Goal: Task Accomplishment & Management: Manage account settings

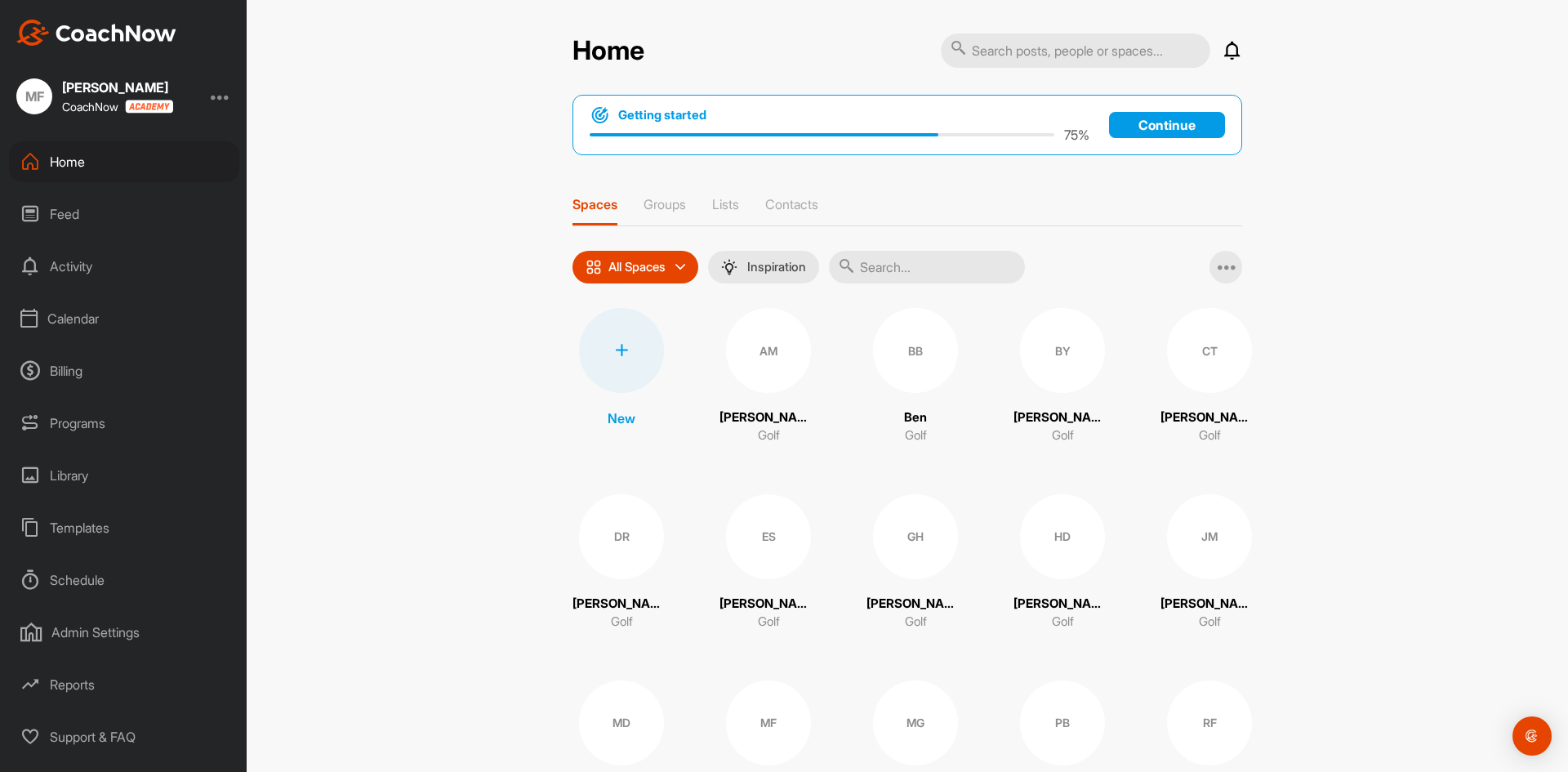
click at [83, 324] on div "Calendar" at bounding box center [124, 318] width 230 height 41
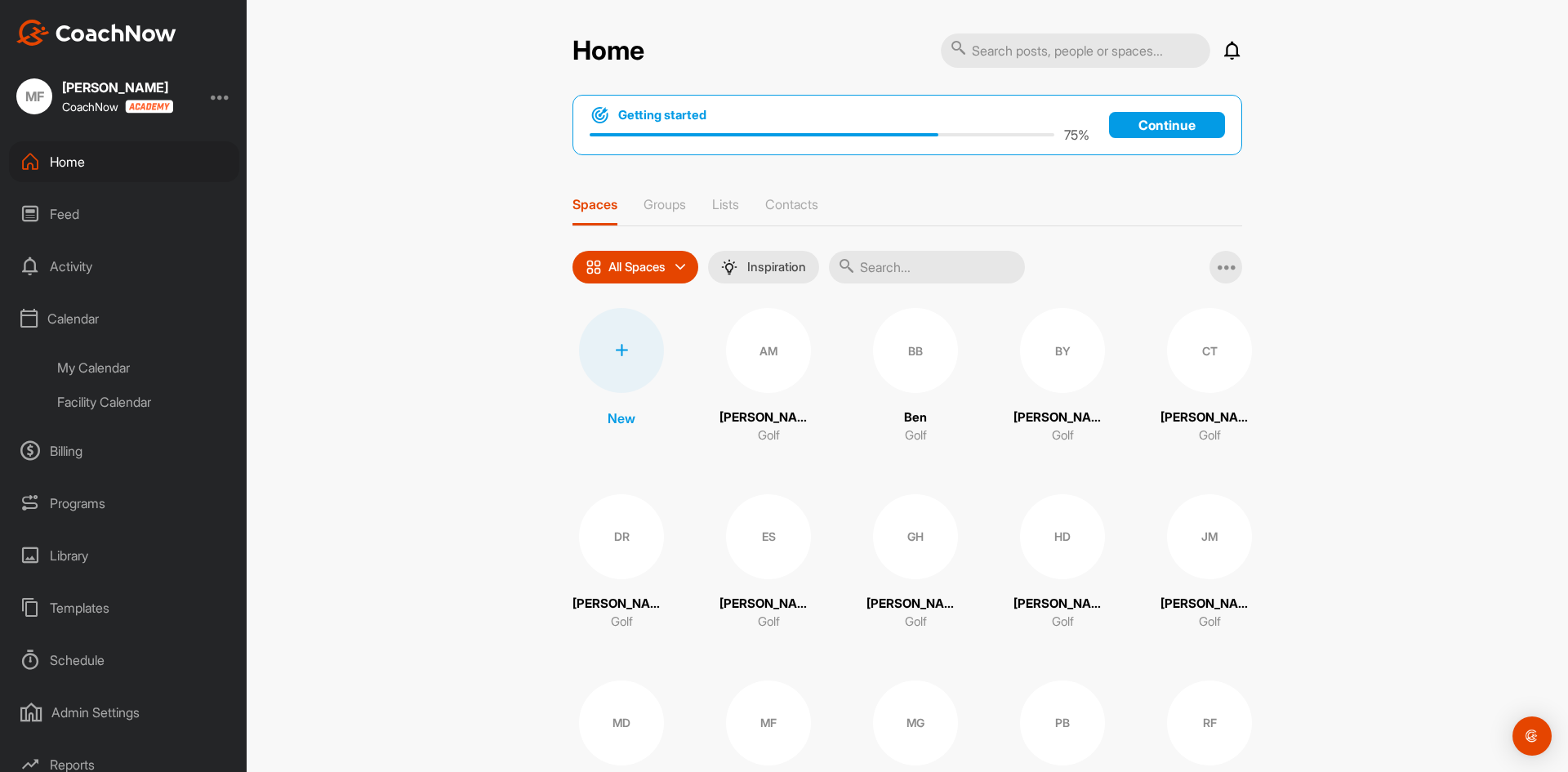
click at [127, 406] on div "Facility Calendar" at bounding box center [142, 401] width 194 height 34
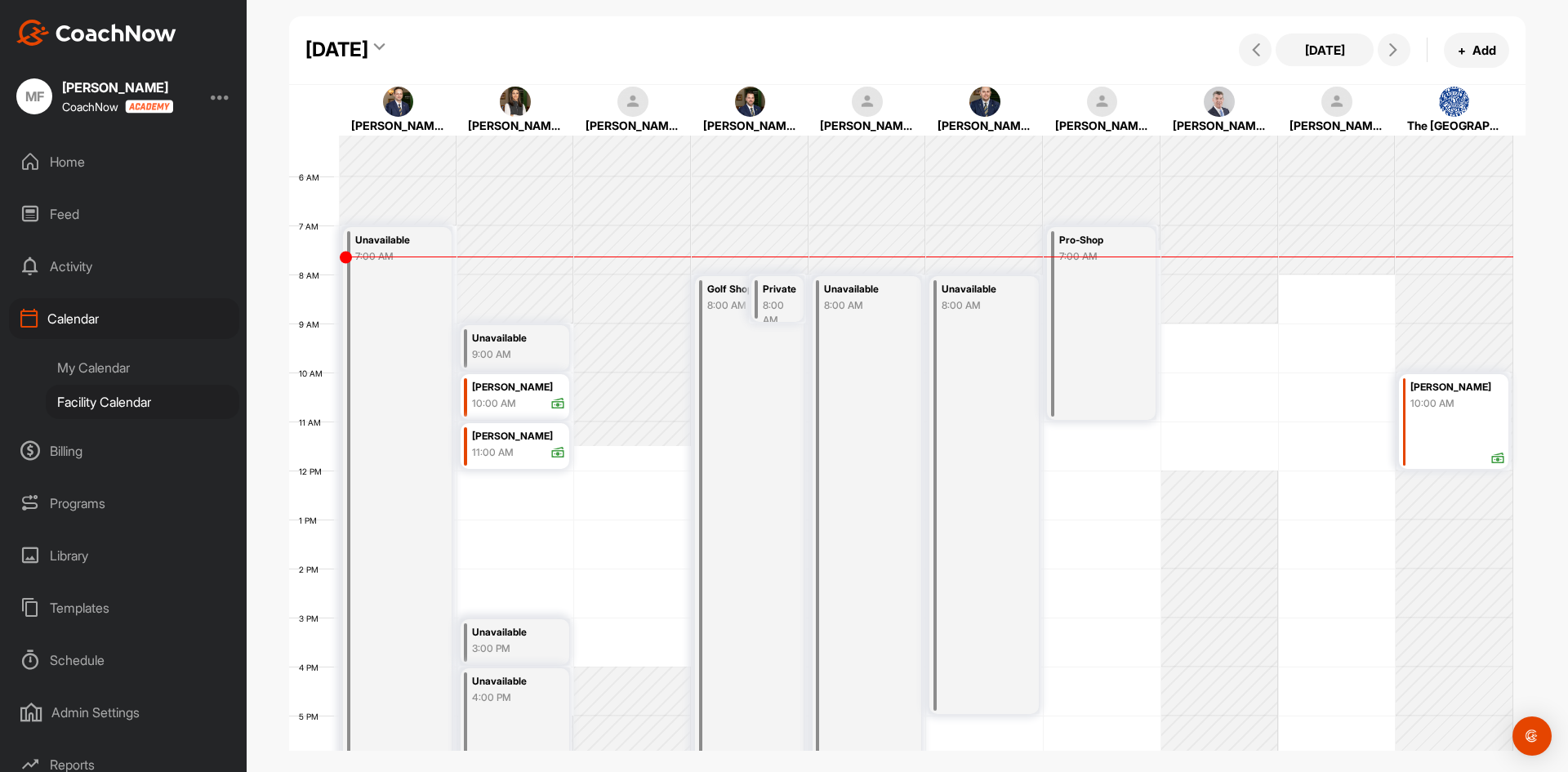
scroll to position [283, 0]
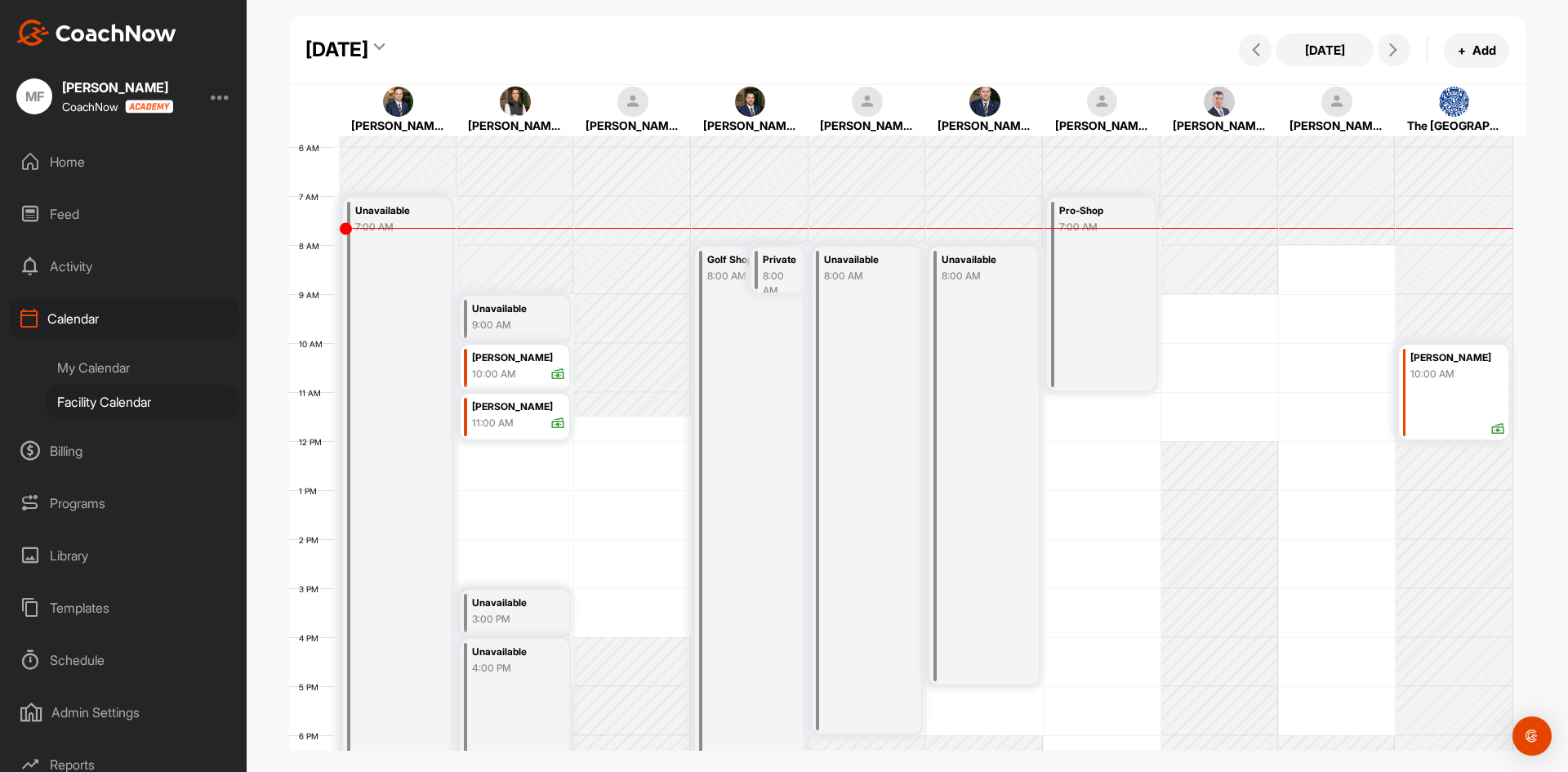
click at [108, 368] on div "My Calendar" at bounding box center [142, 367] width 194 height 34
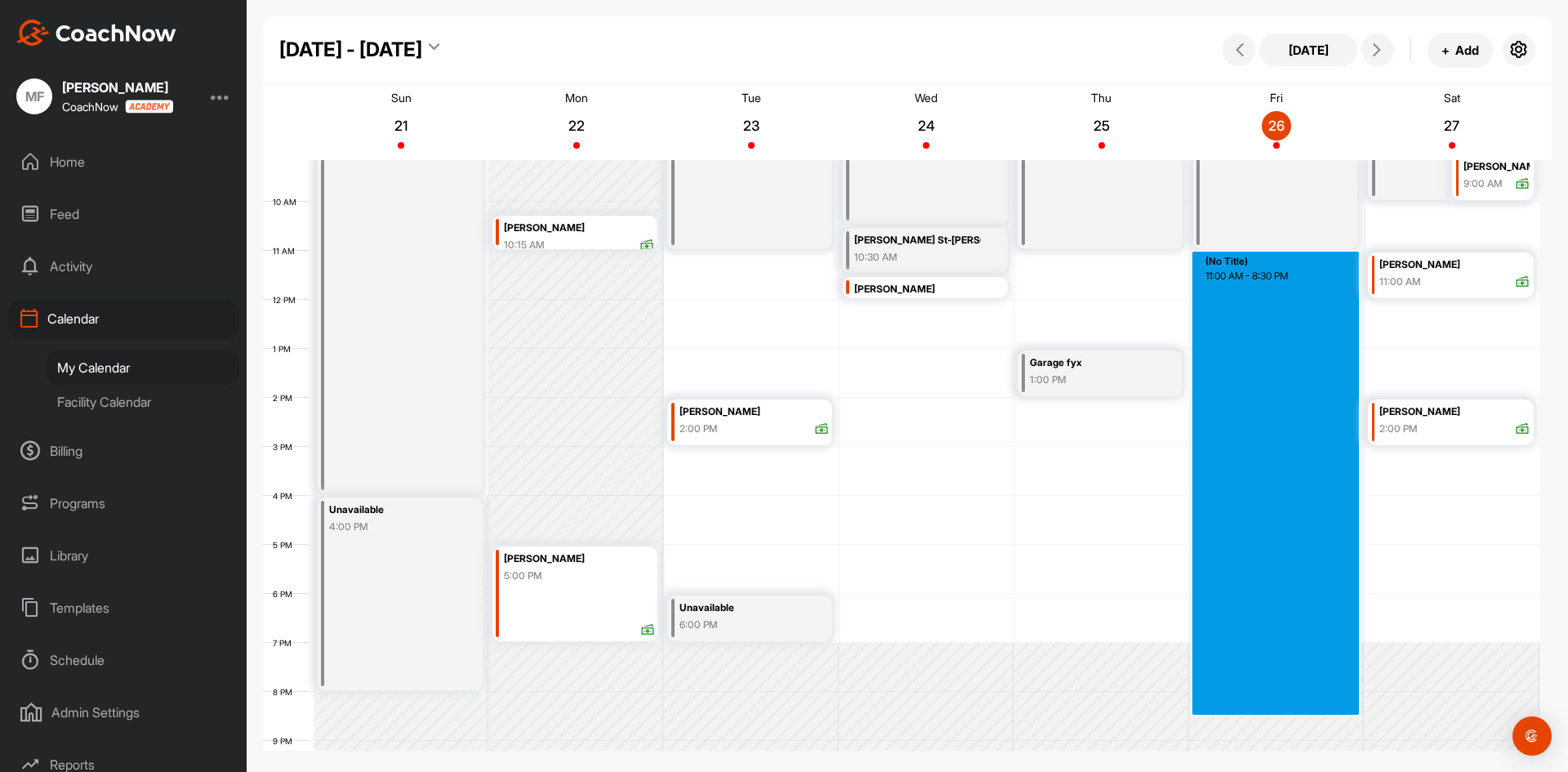
scroll to position [449, 0]
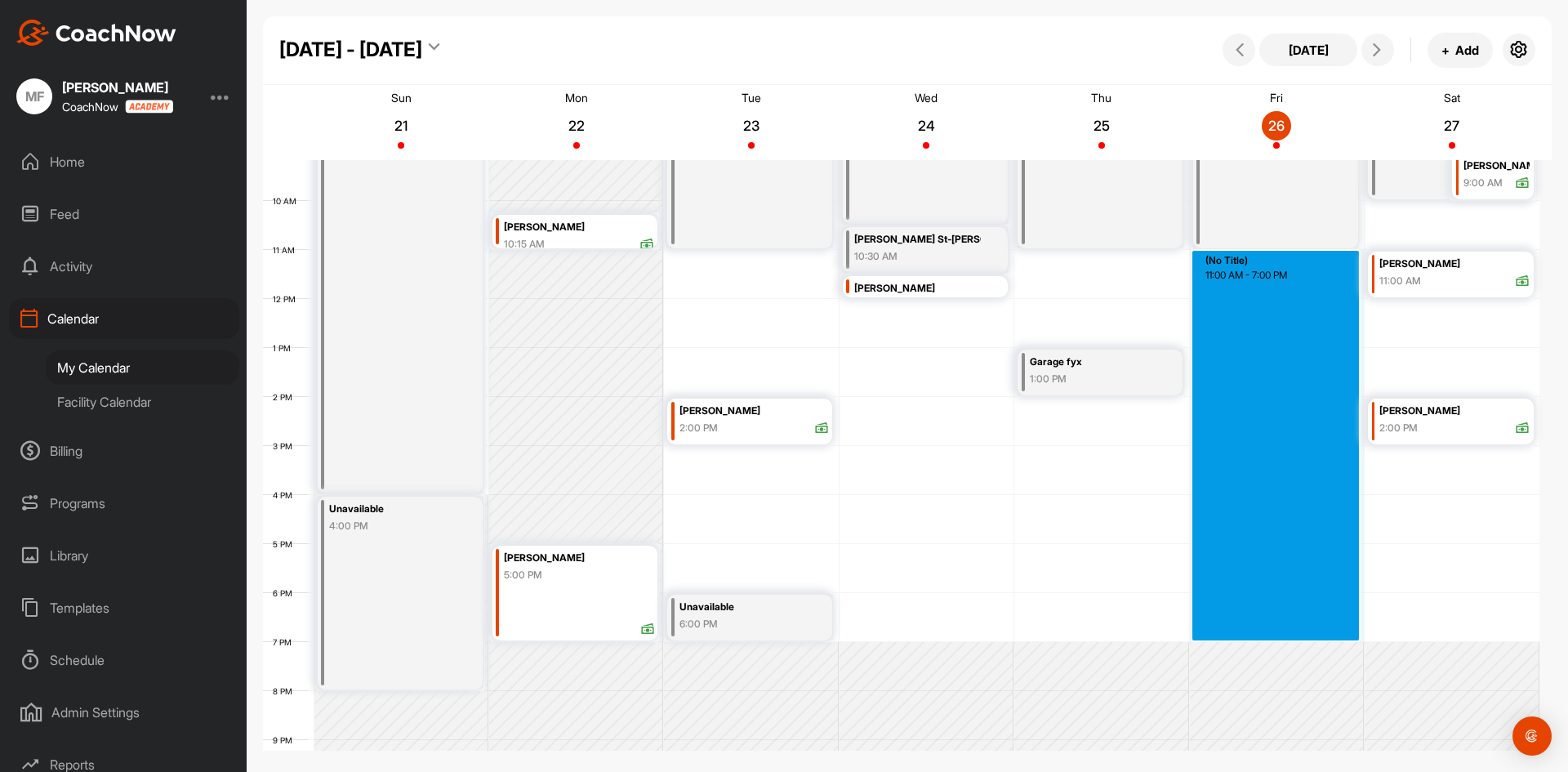
drag, startPoint x: 1323, startPoint y: 447, endPoint x: 1320, endPoint y: 630, distance: 183.0
click at [1320, 630] on div "12 AM 1 AM 2 AM 3 AM 4 AM 5 AM 6 AM 7 AM 8 AM 9 AM 10 AM 11 AM 12 PM 1 PM 2 PM …" at bounding box center [902, 298] width 1277 height 1177
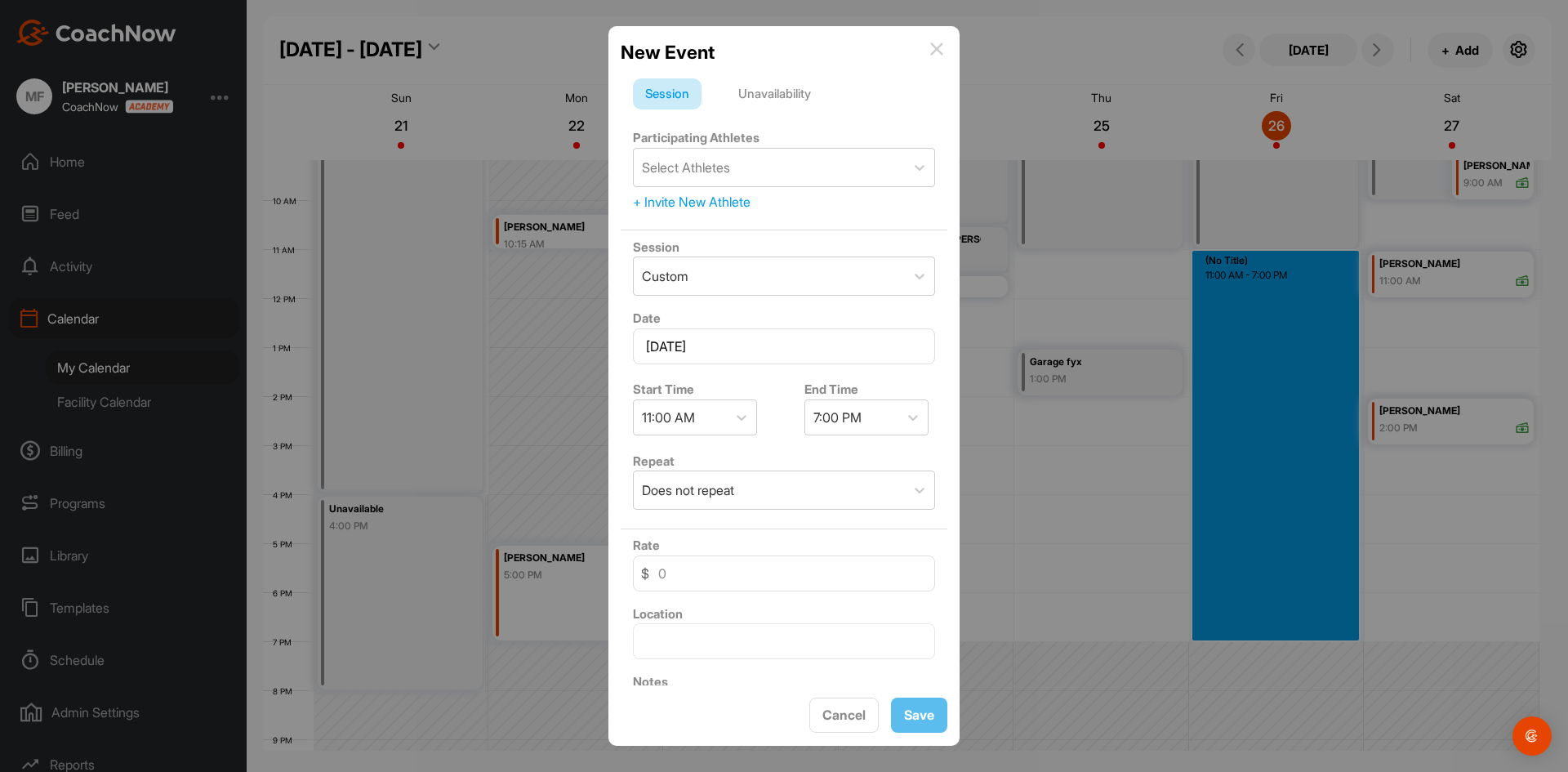
click at [767, 92] on div "Unavailability" at bounding box center [774, 94] width 97 height 31
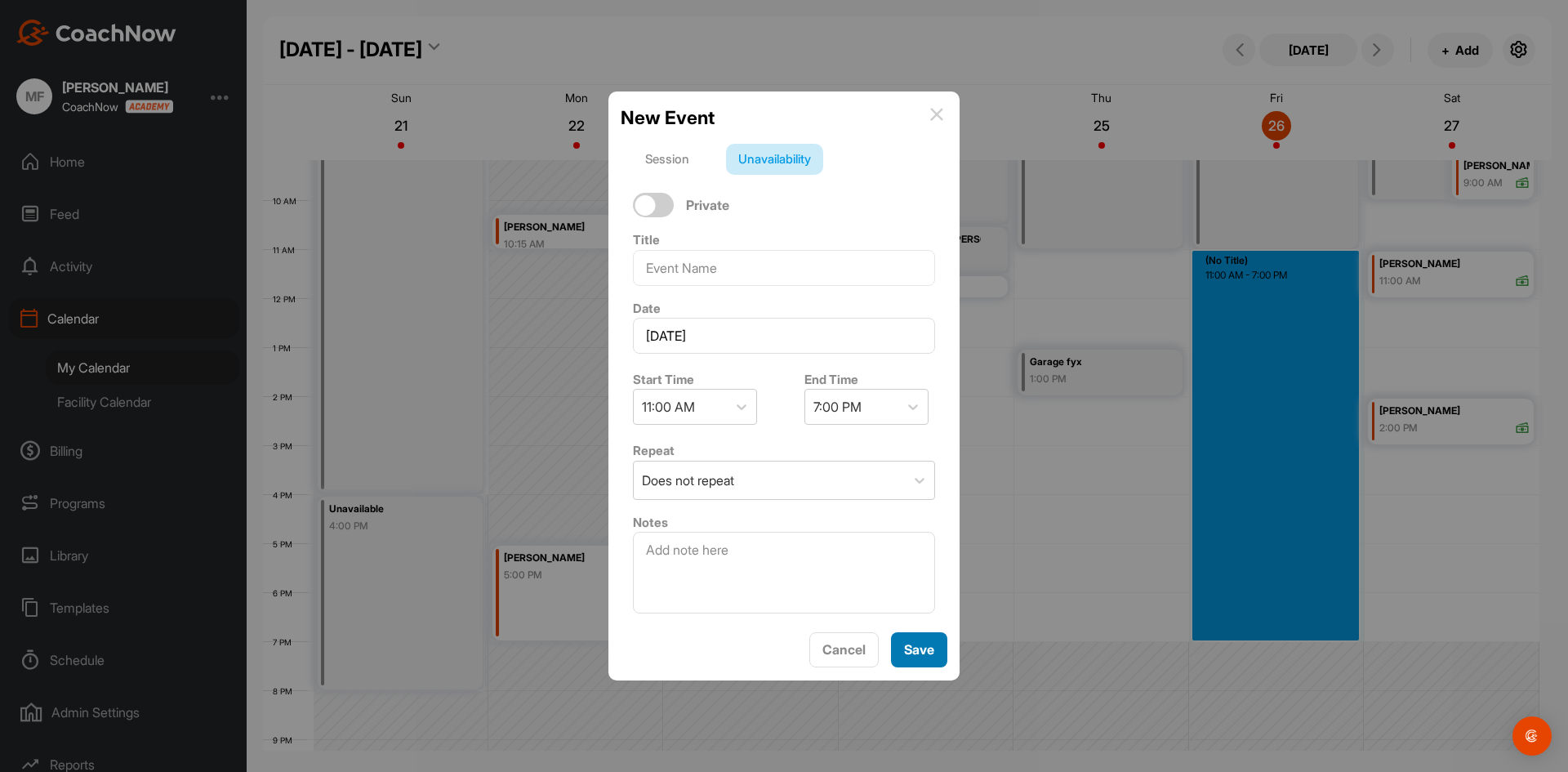
click at [909, 654] on span "Save" at bounding box center [919, 649] width 31 height 17
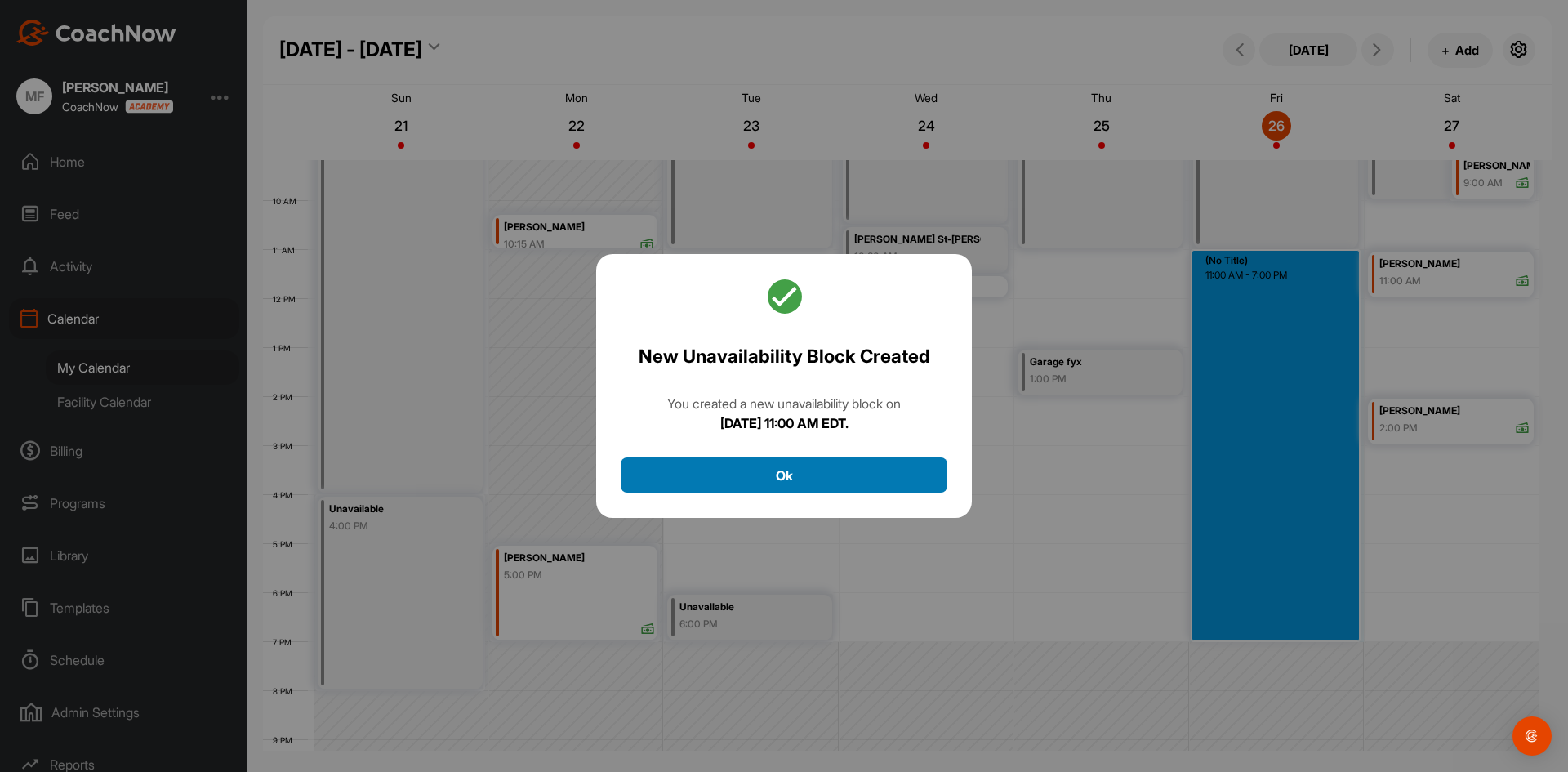
click at [808, 482] on button "Ok" at bounding box center [784, 475] width 327 height 35
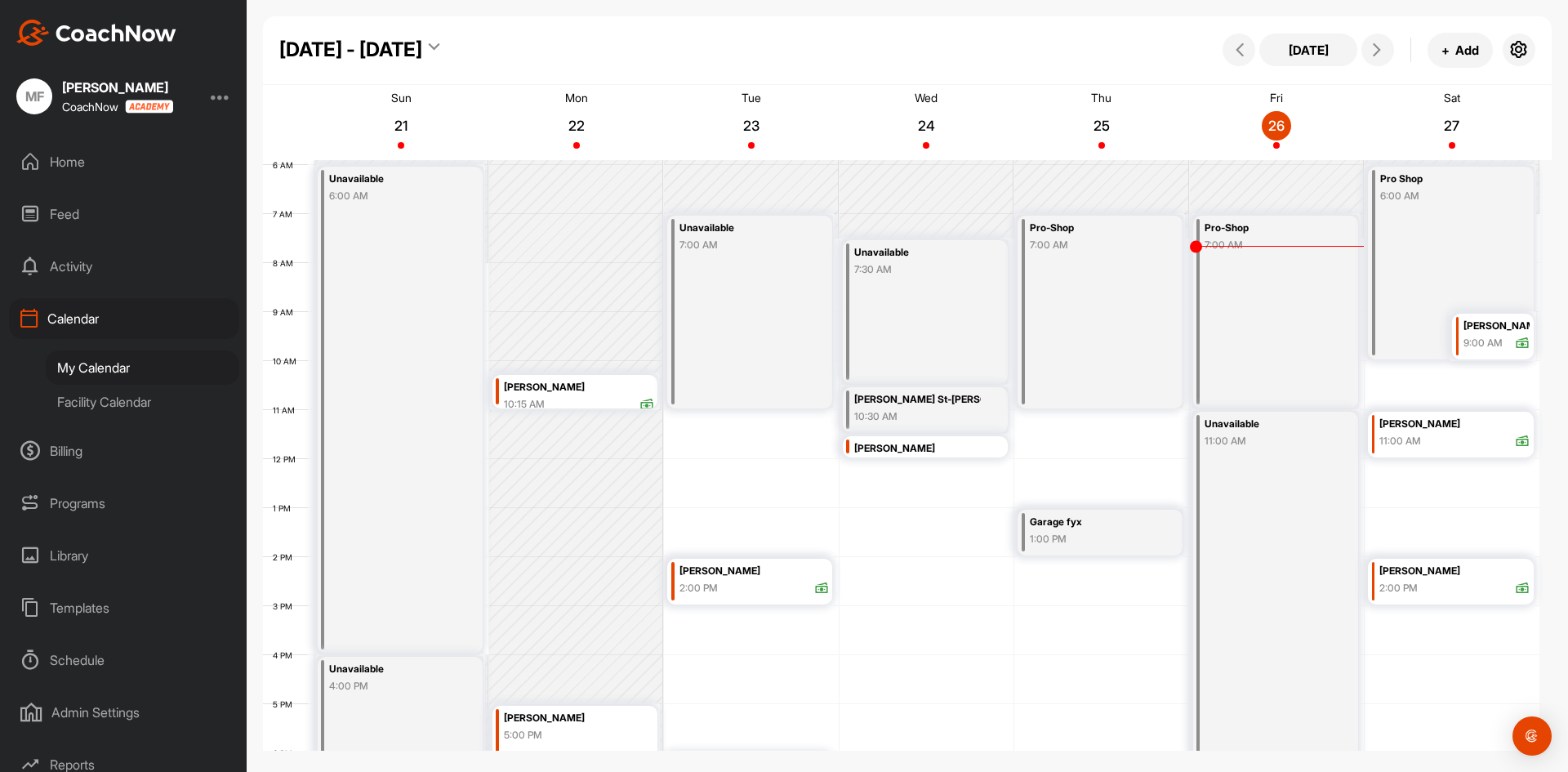
scroll to position [286, 0]
click at [1499, 350] on div "9:00 AM" at bounding box center [1483, 346] width 39 height 15
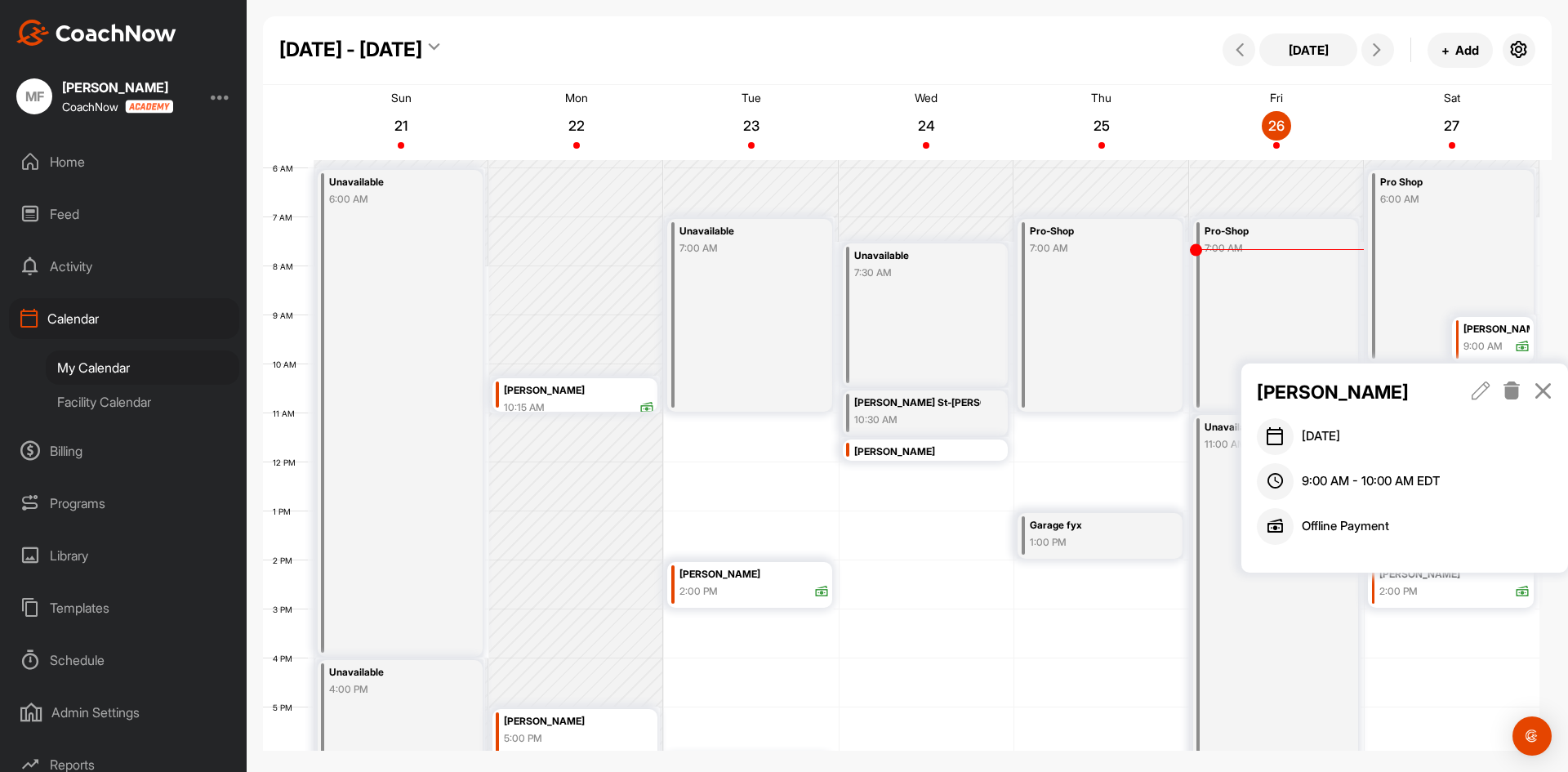
click at [1513, 391] on icon at bounding box center [1512, 390] width 19 height 18
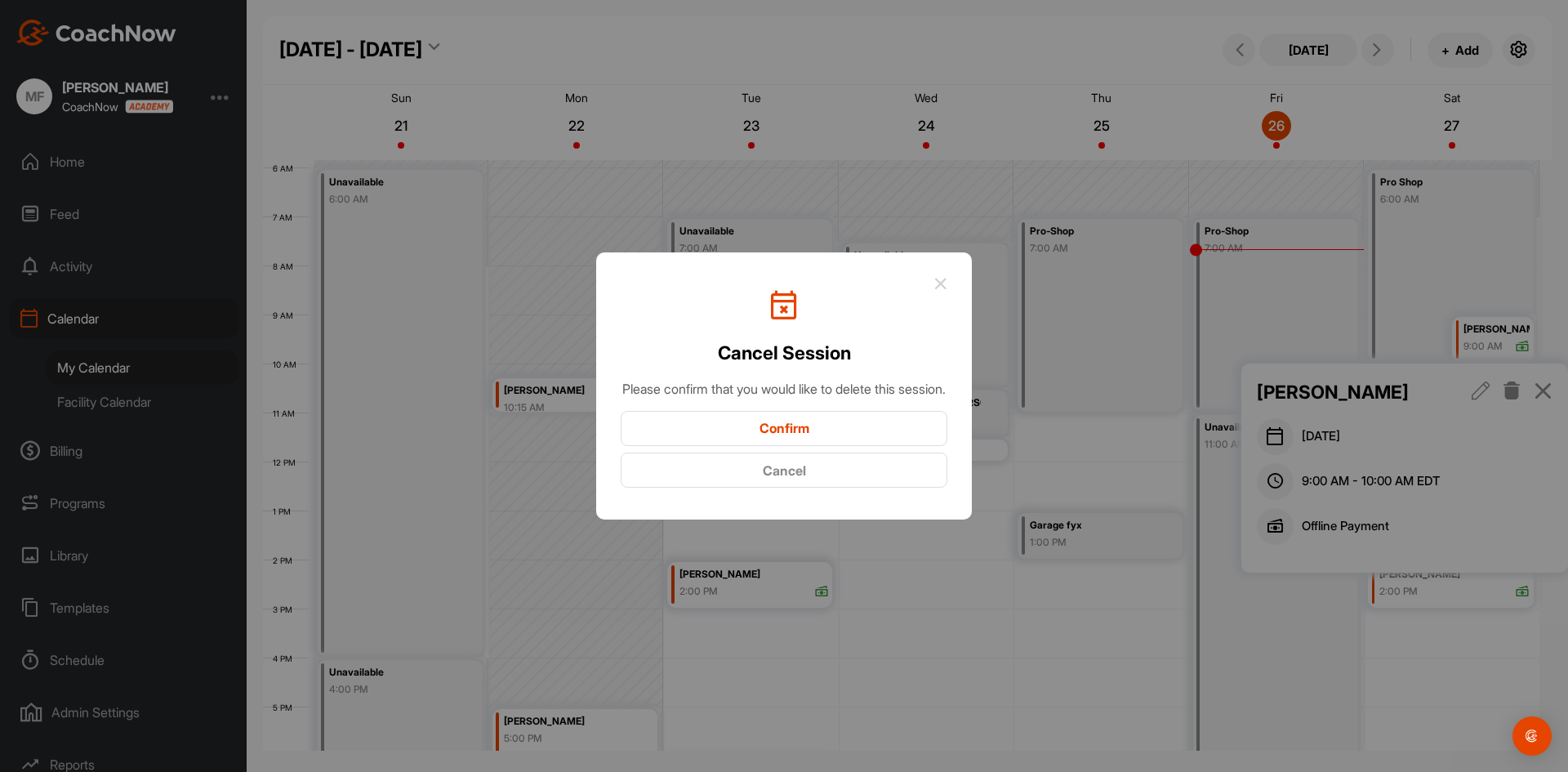
click at [1476, 395] on div at bounding box center [784, 386] width 1568 height 772
drag, startPoint x: 805, startPoint y: 482, endPoint x: 1181, endPoint y: 444, distance: 377.9
click at [807, 482] on button "Cancel" at bounding box center [784, 470] width 327 height 35
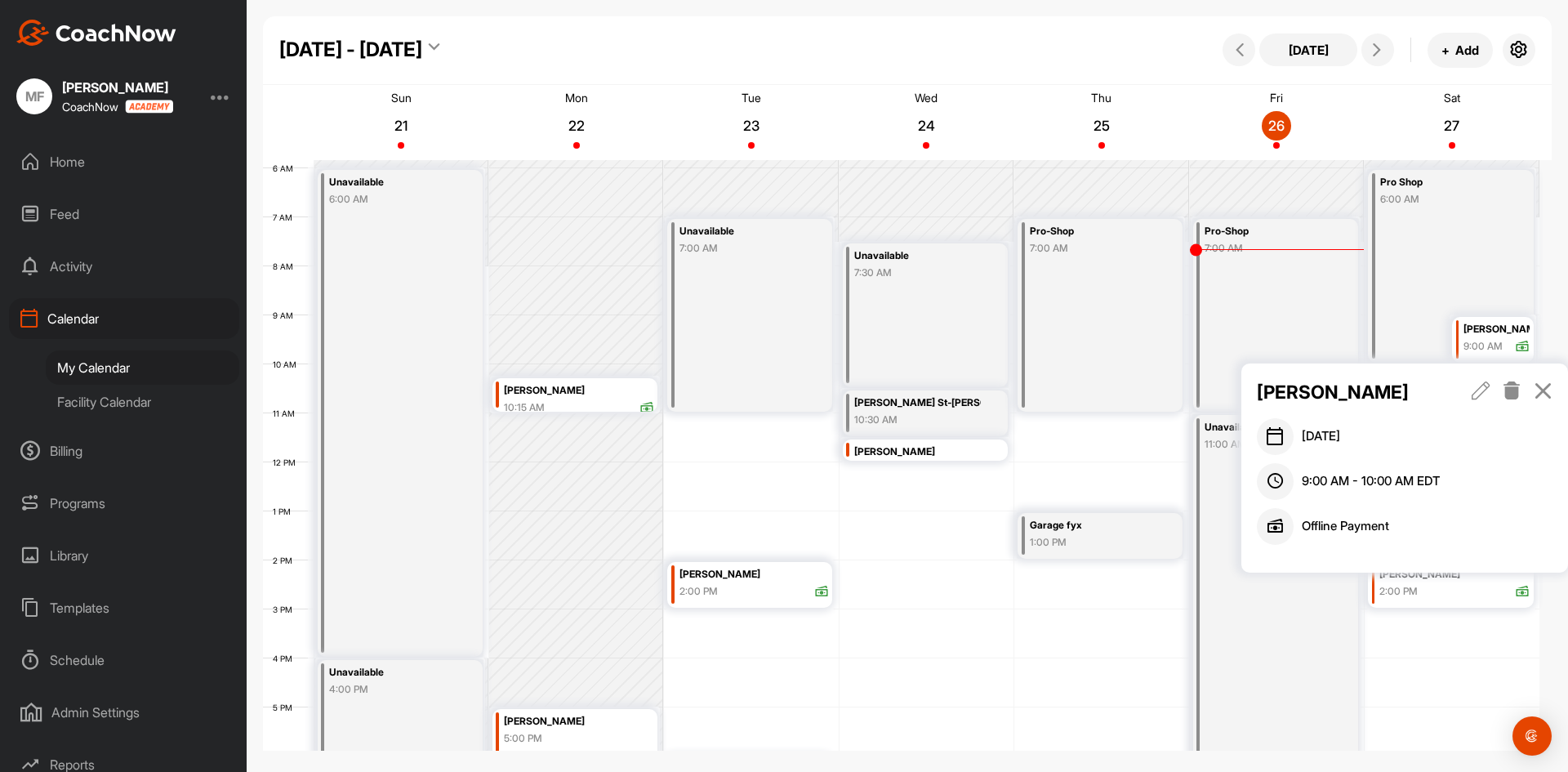
click at [1482, 396] on icon at bounding box center [1482, 390] width 19 height 18
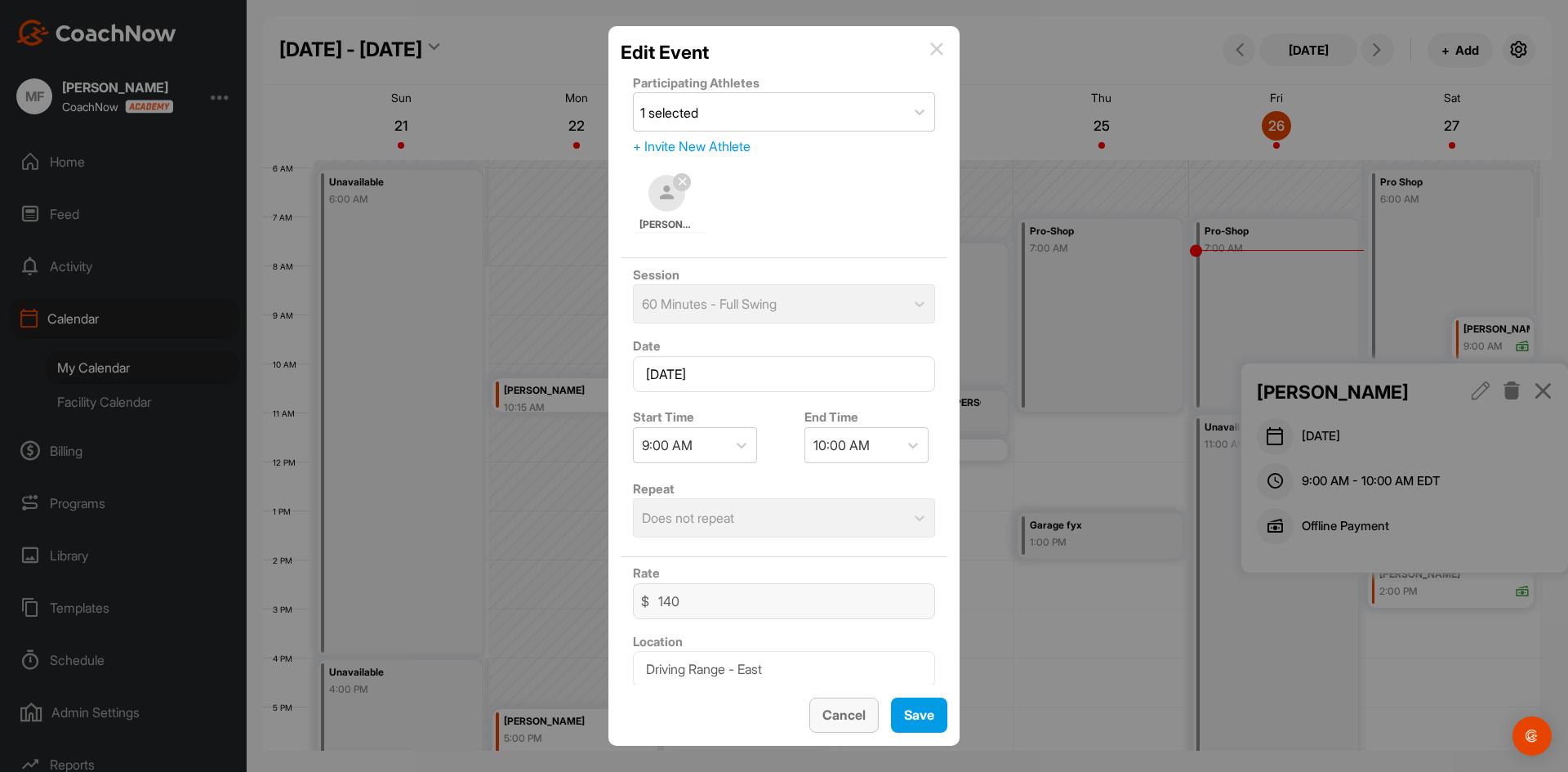
click at [849, 719] on span "Cancel" at bounding box center [844, 714] width 44 height 17
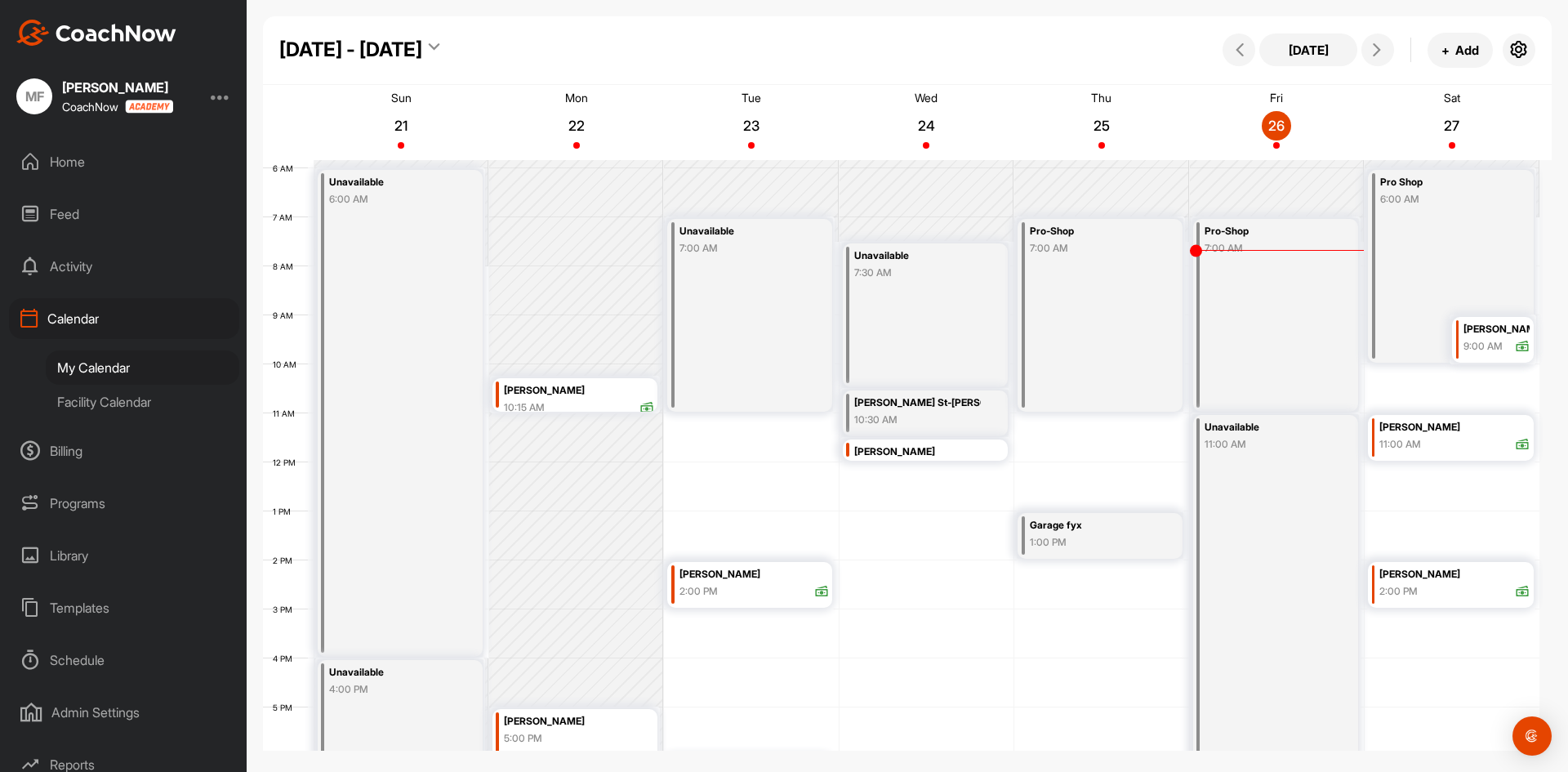
click at [1470, 328] on div "[PERSON_NAME]" at bounding box center [1496, 330] width 66 height 19
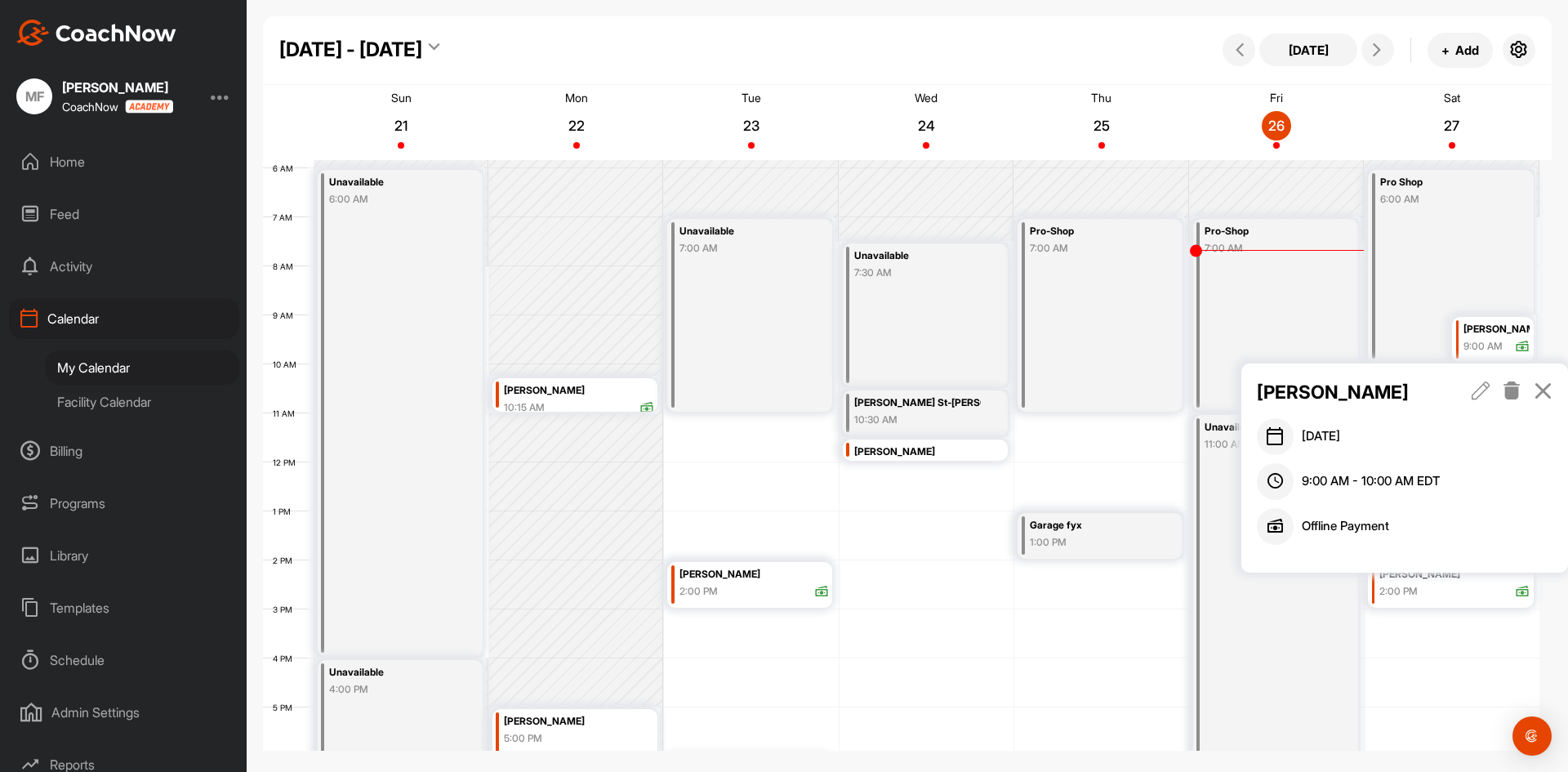
click at [1483, 392] on icon at bounding box center [1482, 390] width 19 height 18
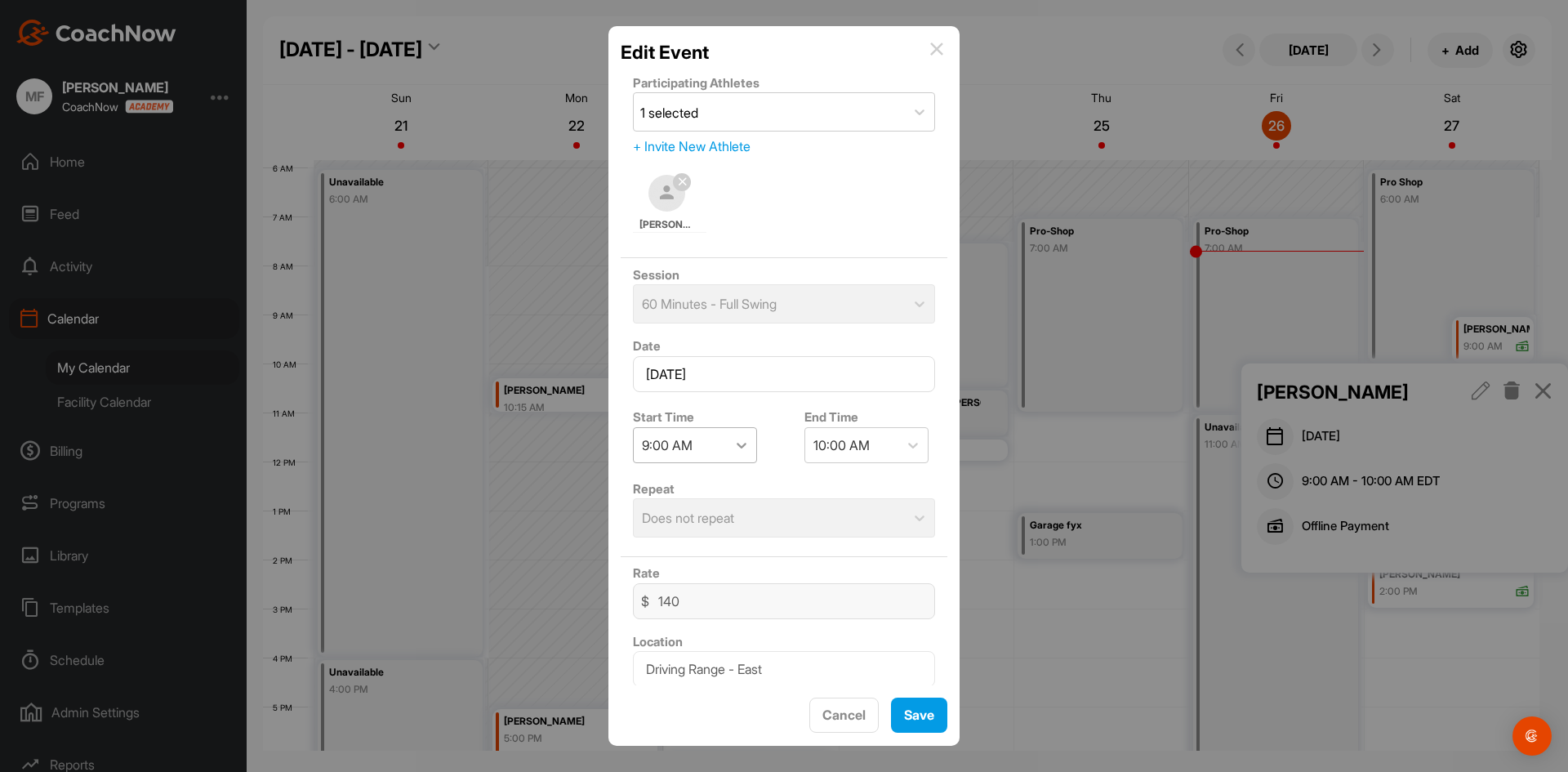
click at [740, 445] on icon at bounding box center [741, 445] width 17 height 17
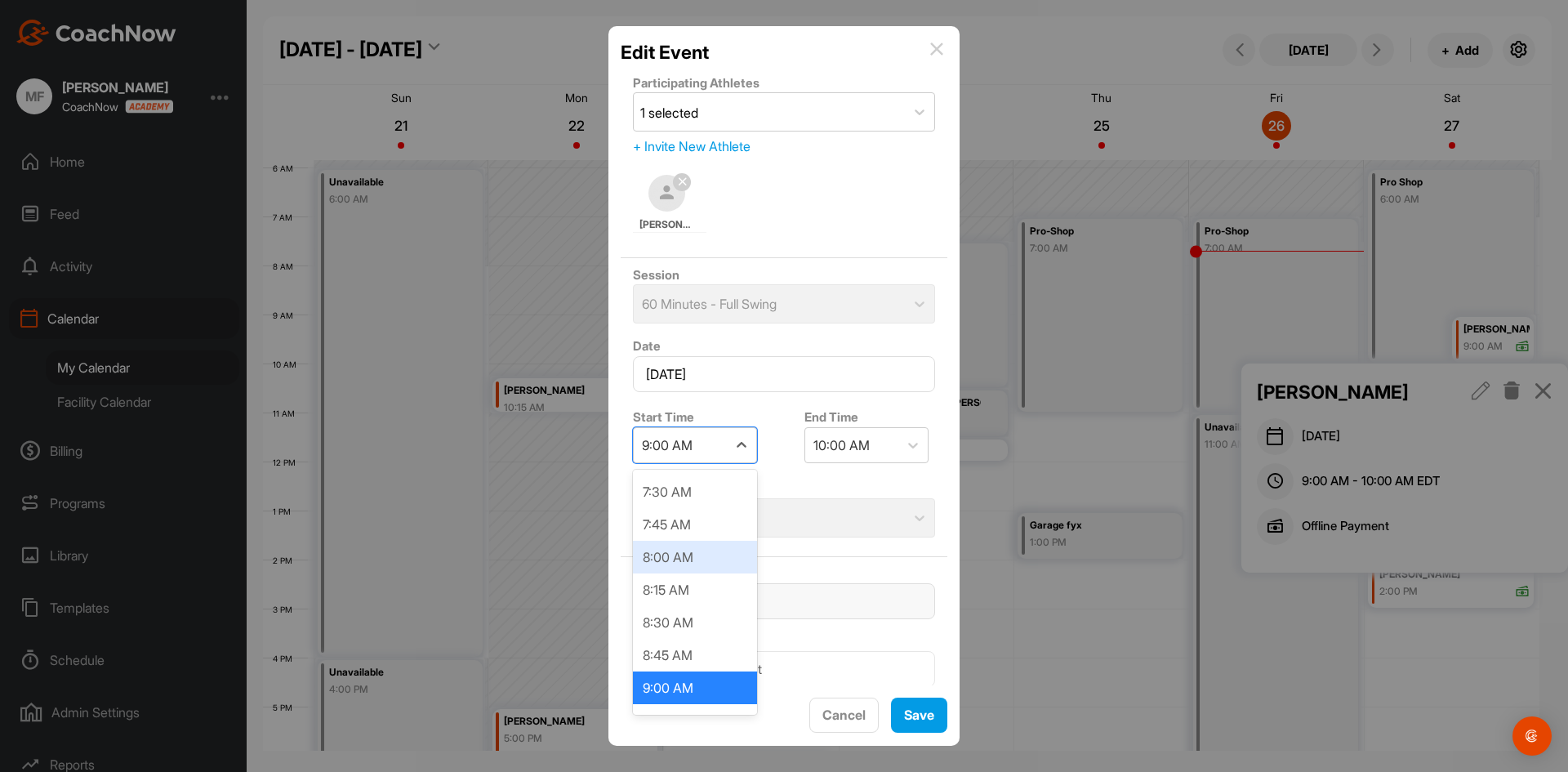
click at [681, 557] on div "8:00 AM" at bounding box center [695, 557] width 124 height 32
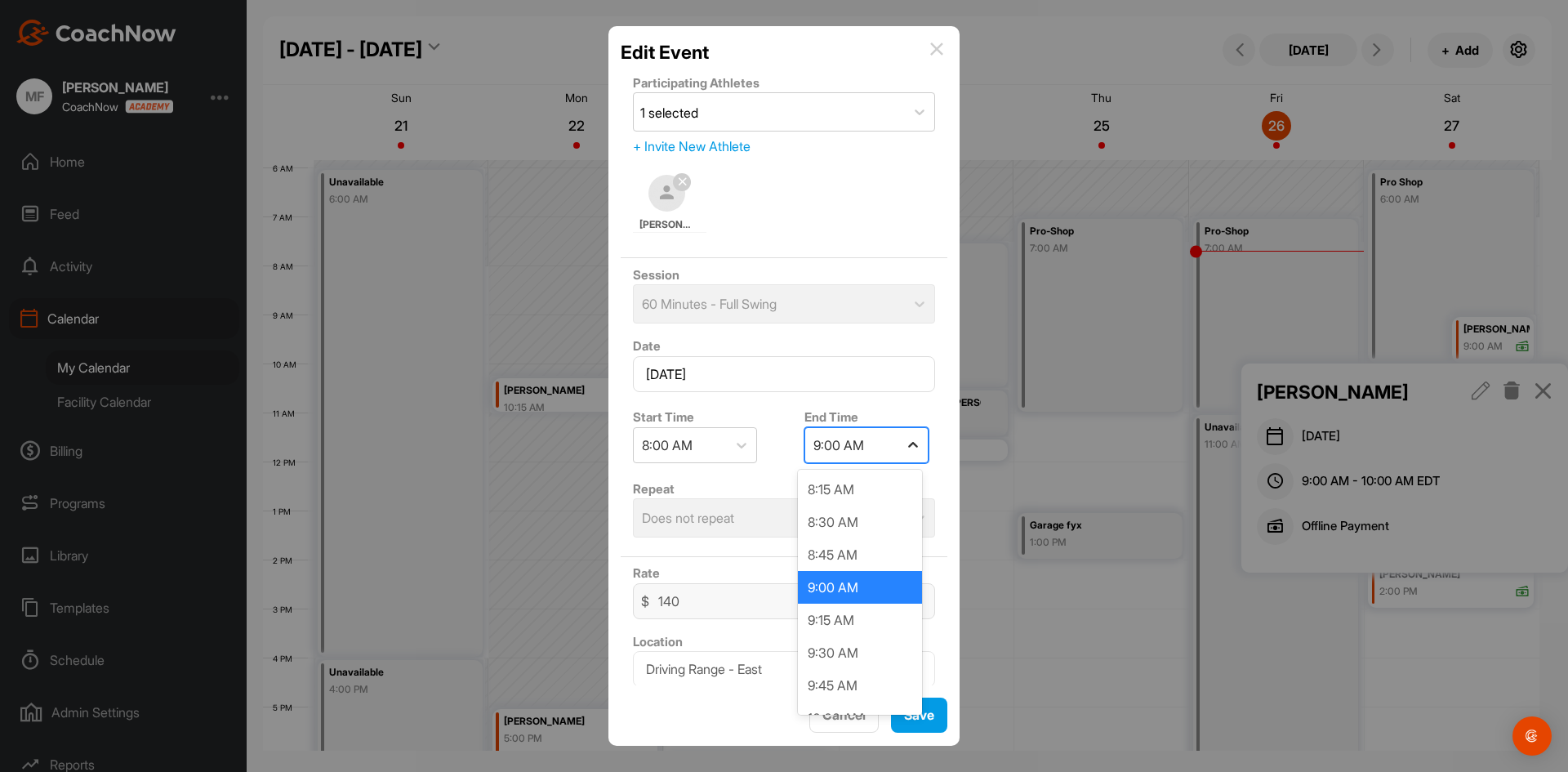
click at [905, 446] on icon at bounding box center [913, 445] width 17 height 17
click at [838, 521] on div "8:30 AM" at bounding box center [860, 522] width 124 height 32
click at [903, 308] on div "Session Custom" at bounding box center [784, 294] width 327 height 72
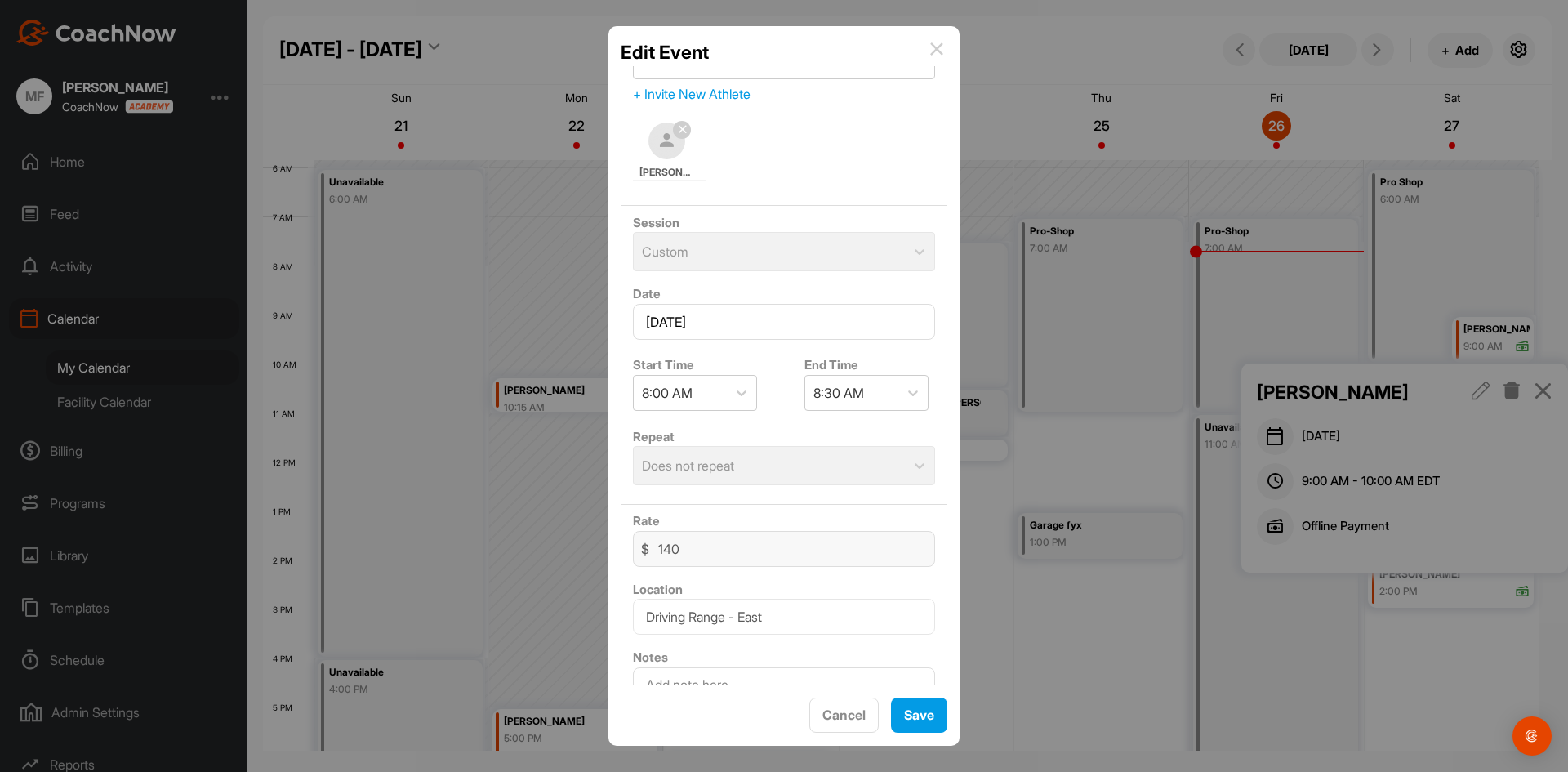
scroll to position [122, 0]
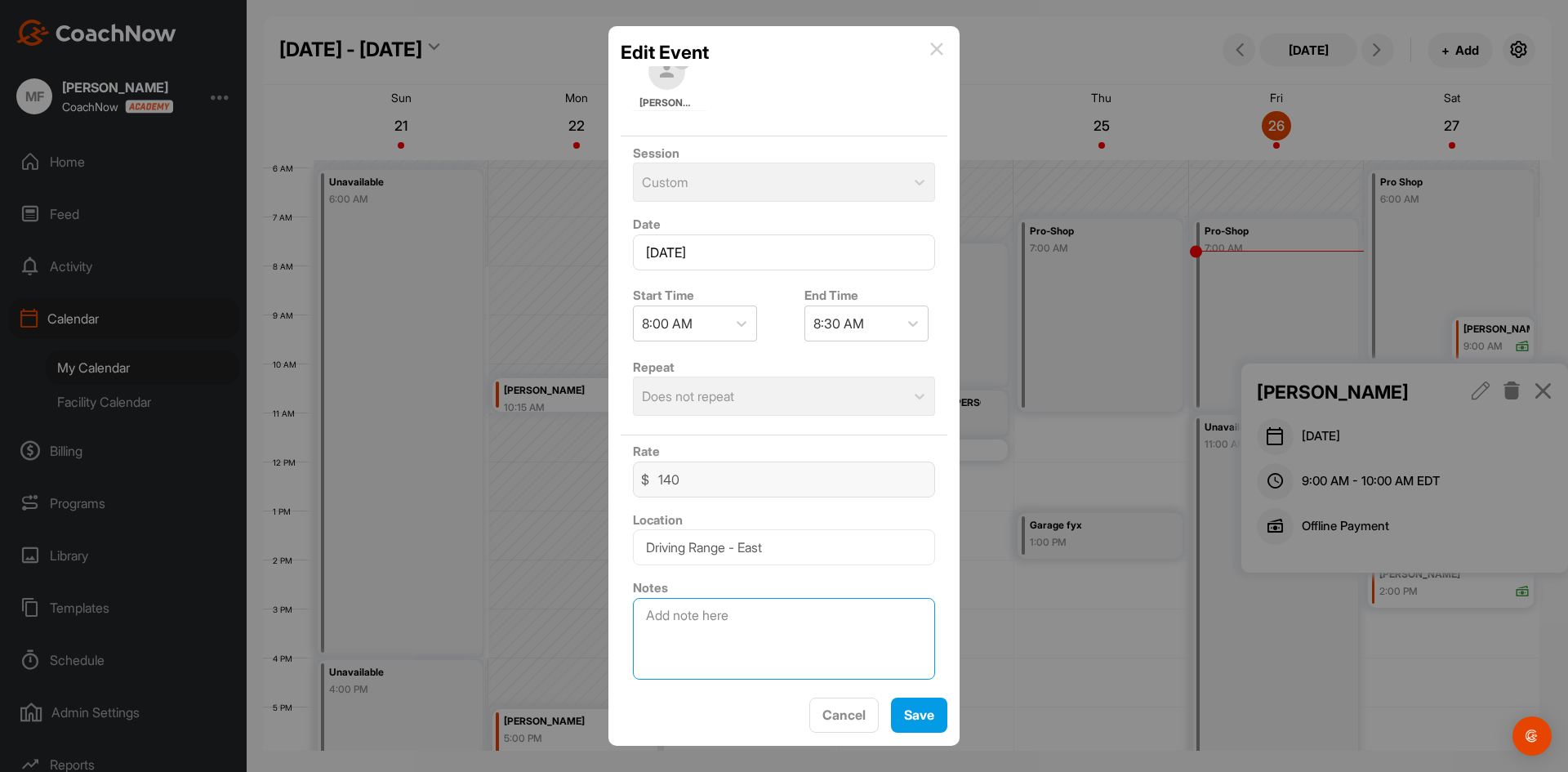
click at [771, 612] on textarea at bounding box center [784, 639] width 303 height 82
type textarea "warm up"
click at [933, 714] on span "Save" at bounding box center [919, 714] width 31 height 17
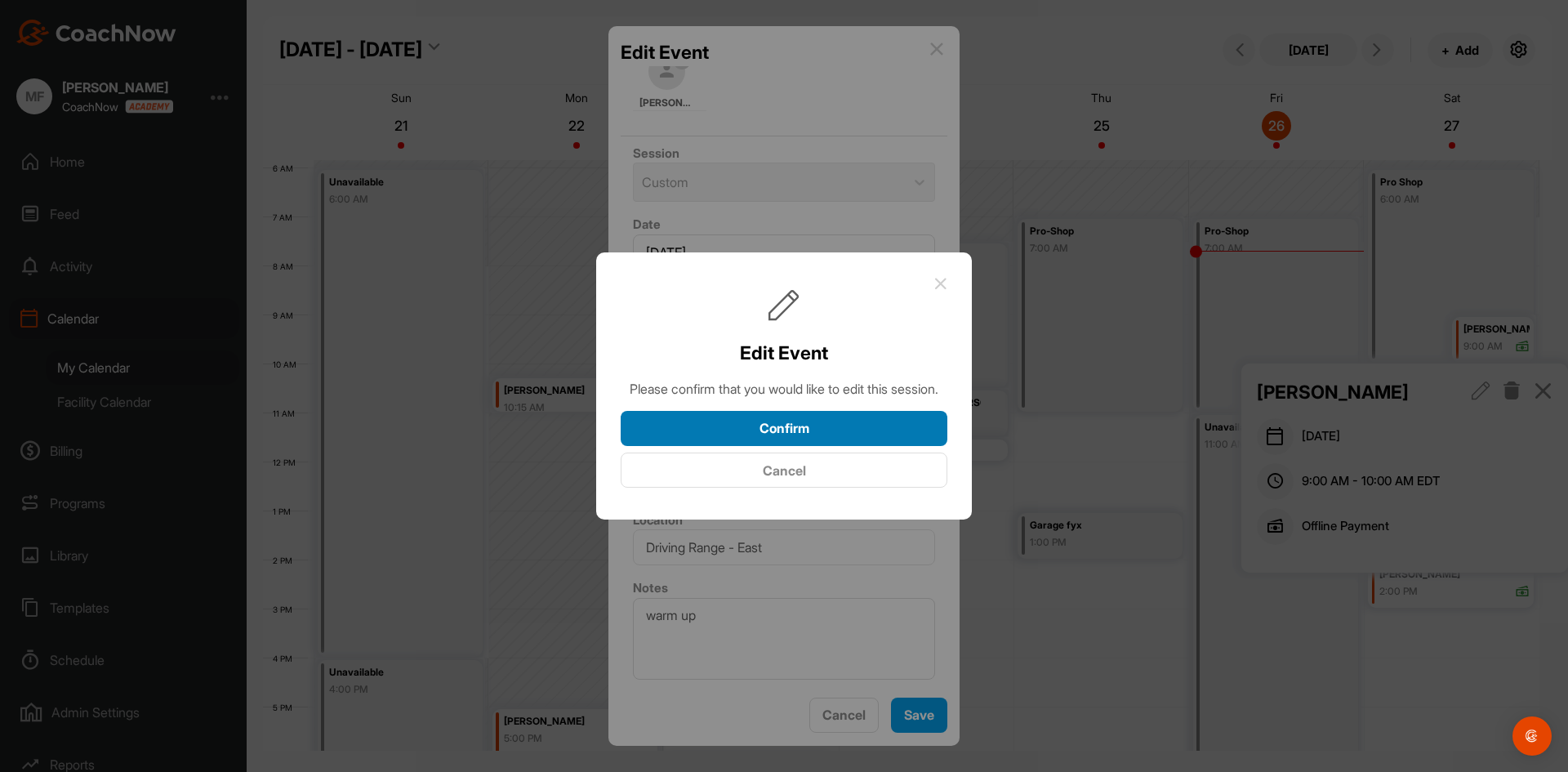
click at [793, 440] on button "Confirm" at bounding box center [784, 428] width 327 height 35
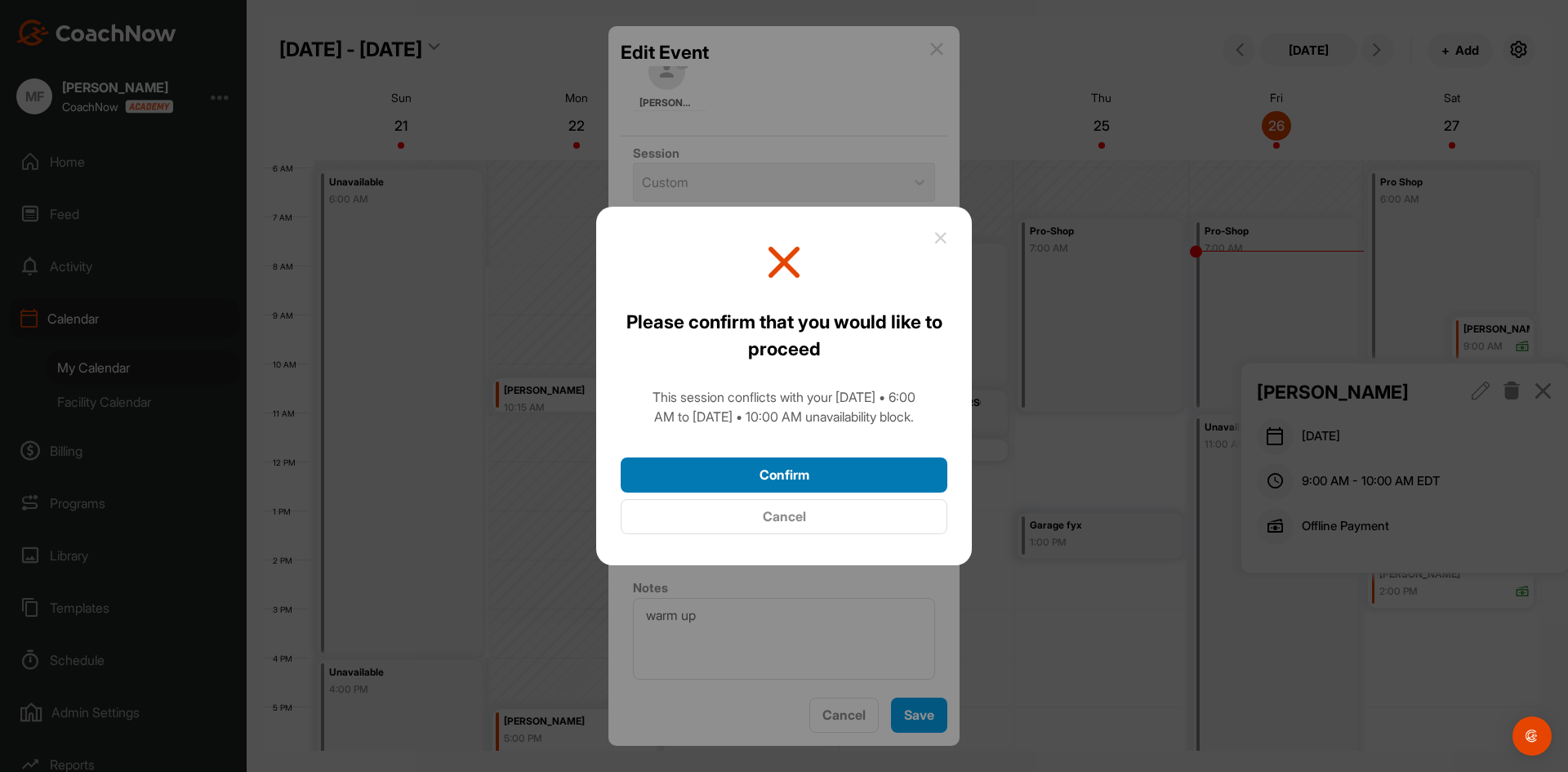
click at [781, 475] on button "Confirm" at bounding box center [784, 475] width 327 height 35
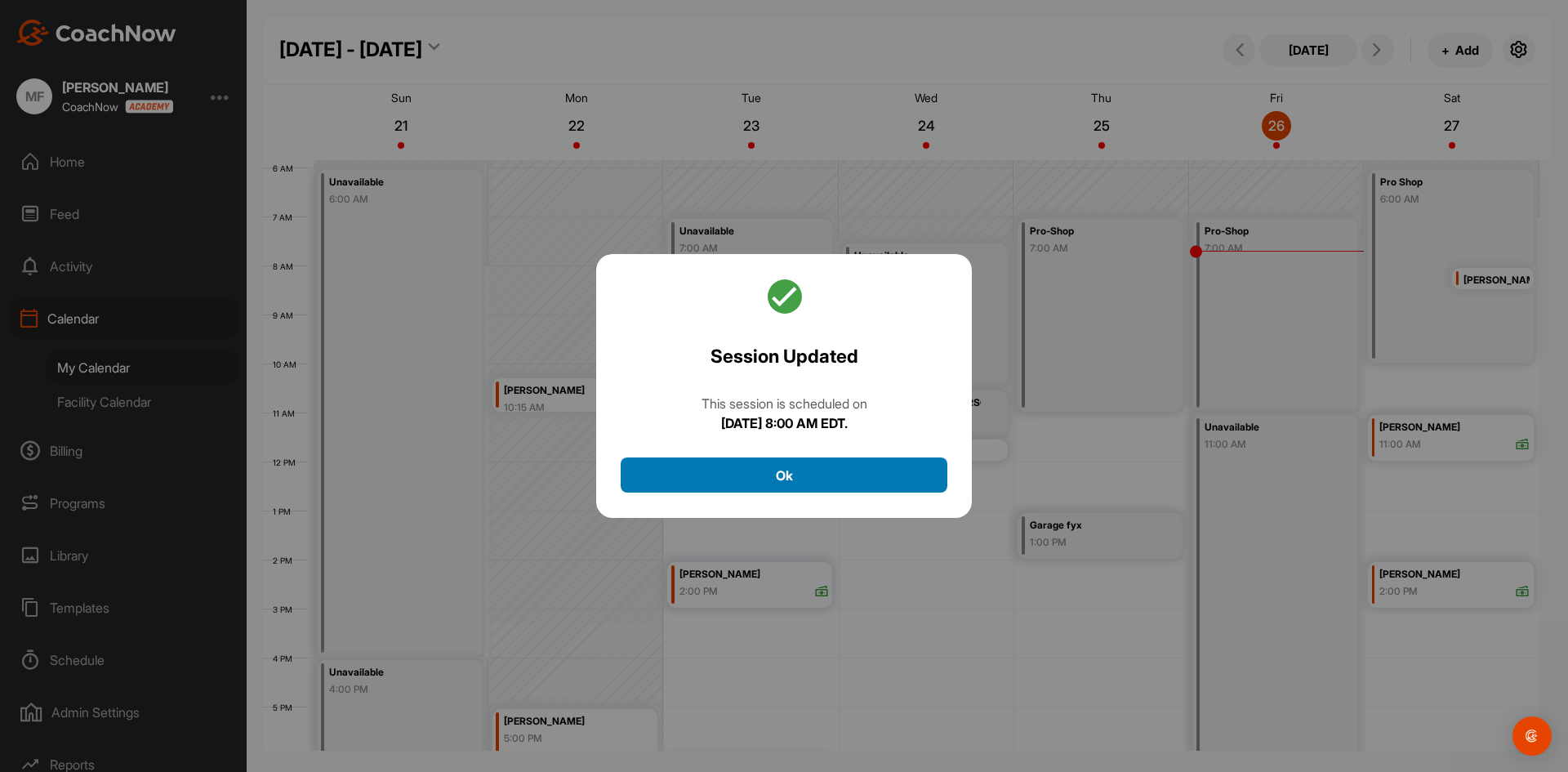
click at [781, 479] on button "Ok" at bounding box center [784, 475] width 327 height 35
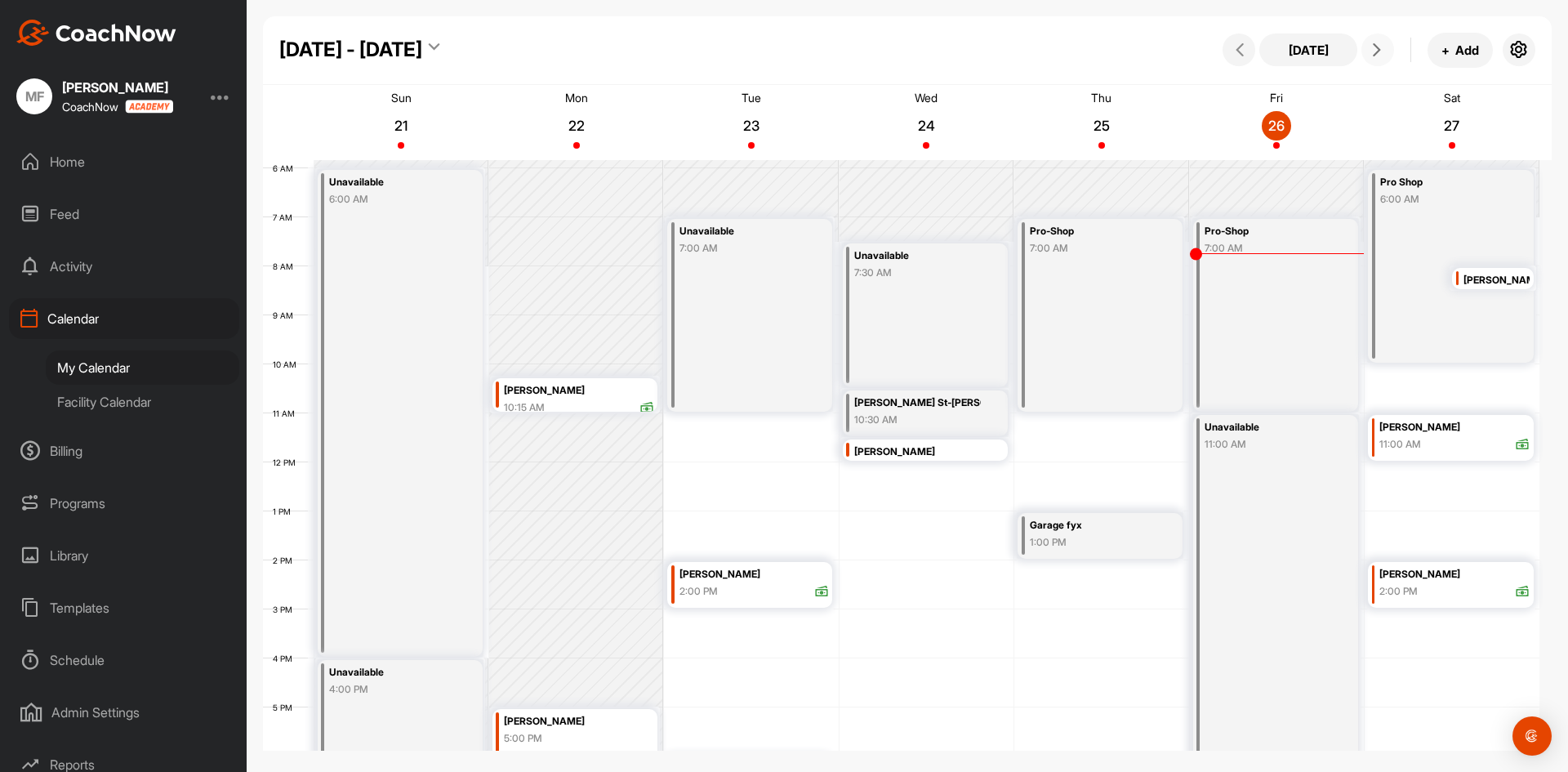
click at [1374, 51] on icon at bounding box center [1376, 50] width 13 height 13
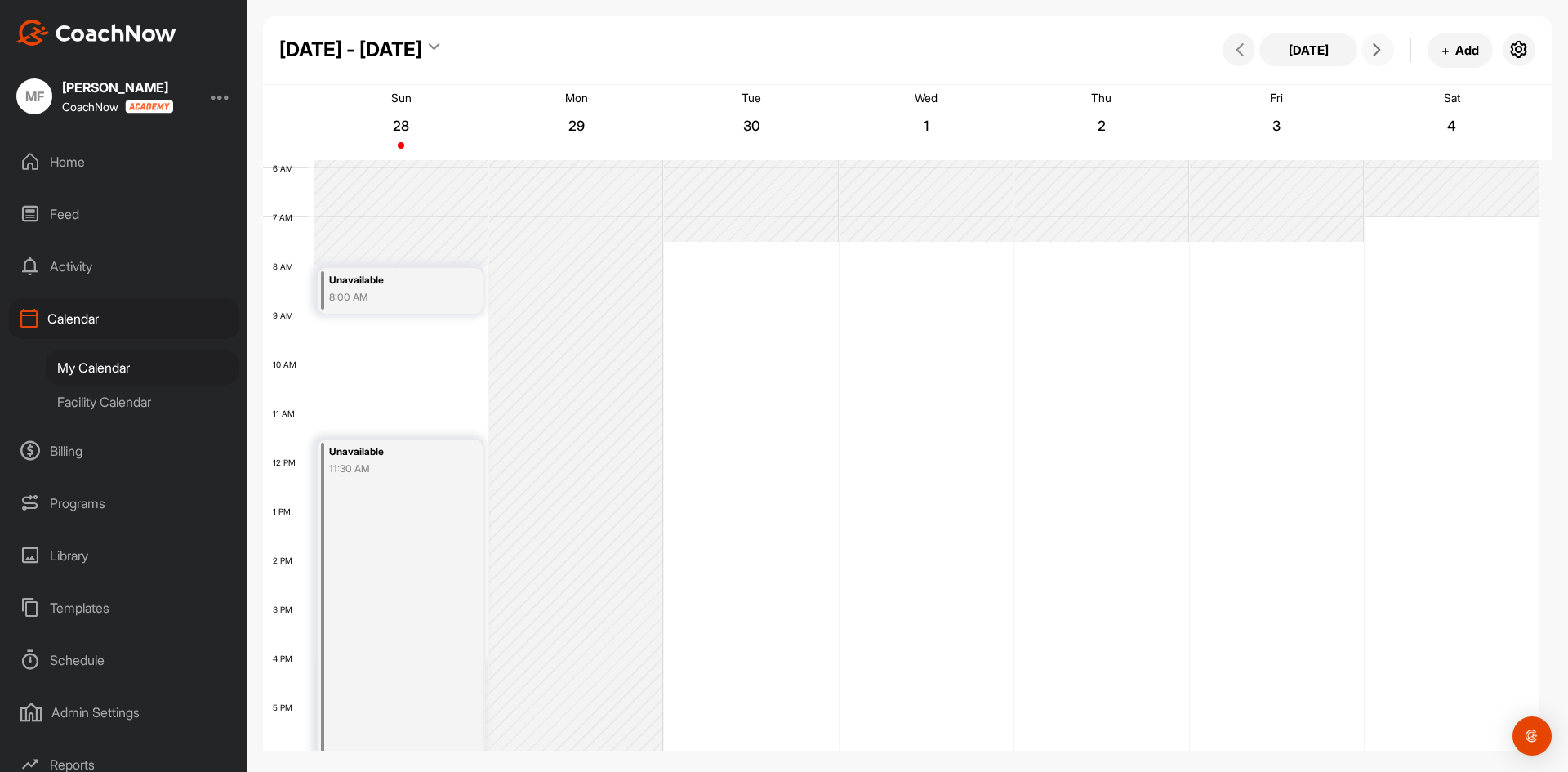
scroll to position [283, 0]
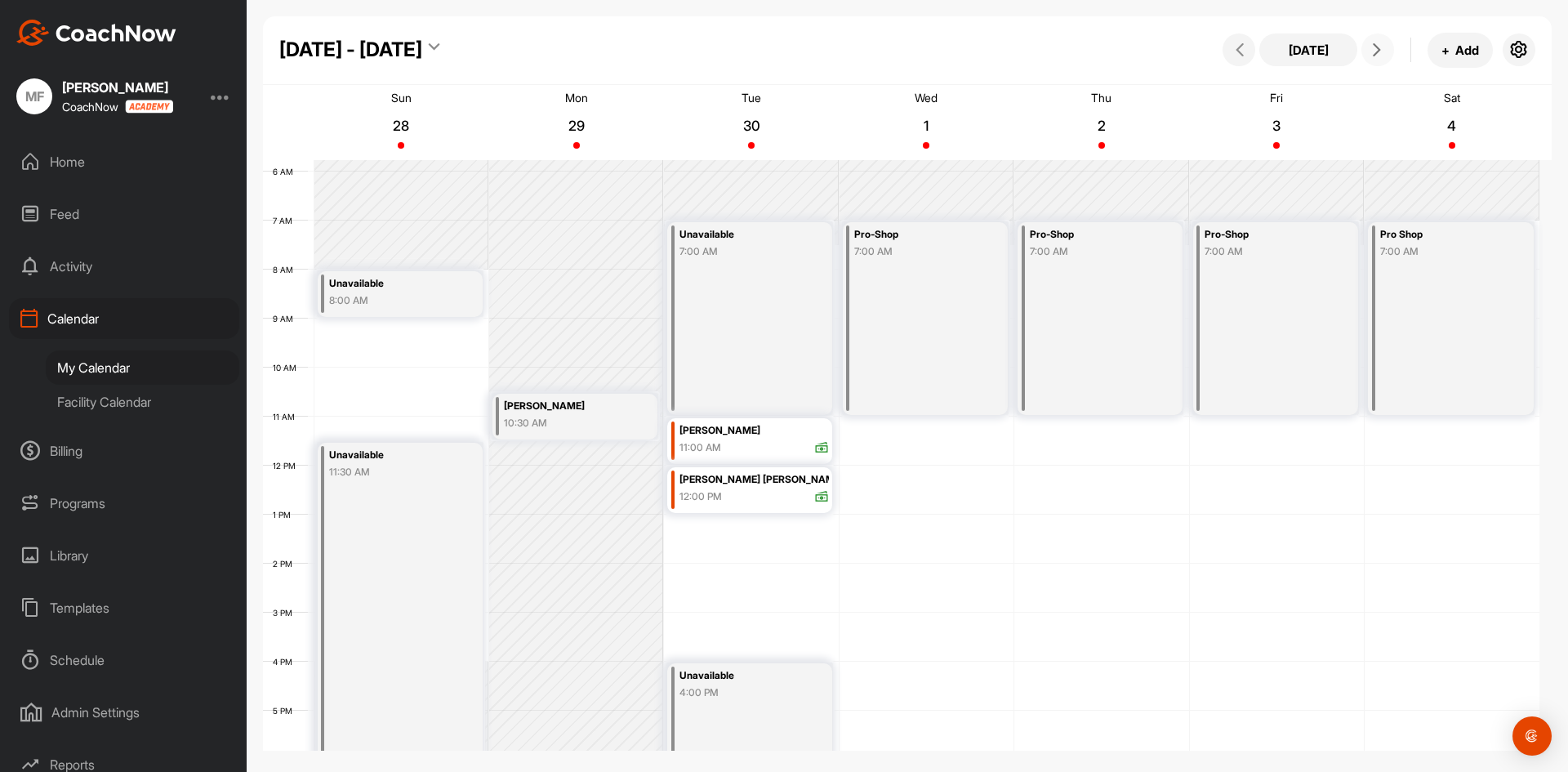
click at [417, 378] on div "12 AM 1 AM 2 AM 3 AM 4 AM 5 AM 6 AM 7 AM 8 AM 9 AM 10 AM 11 AM 12 PM 1 PM 2 PM …" at bounding box center [902, 466] width 1277 height 1177
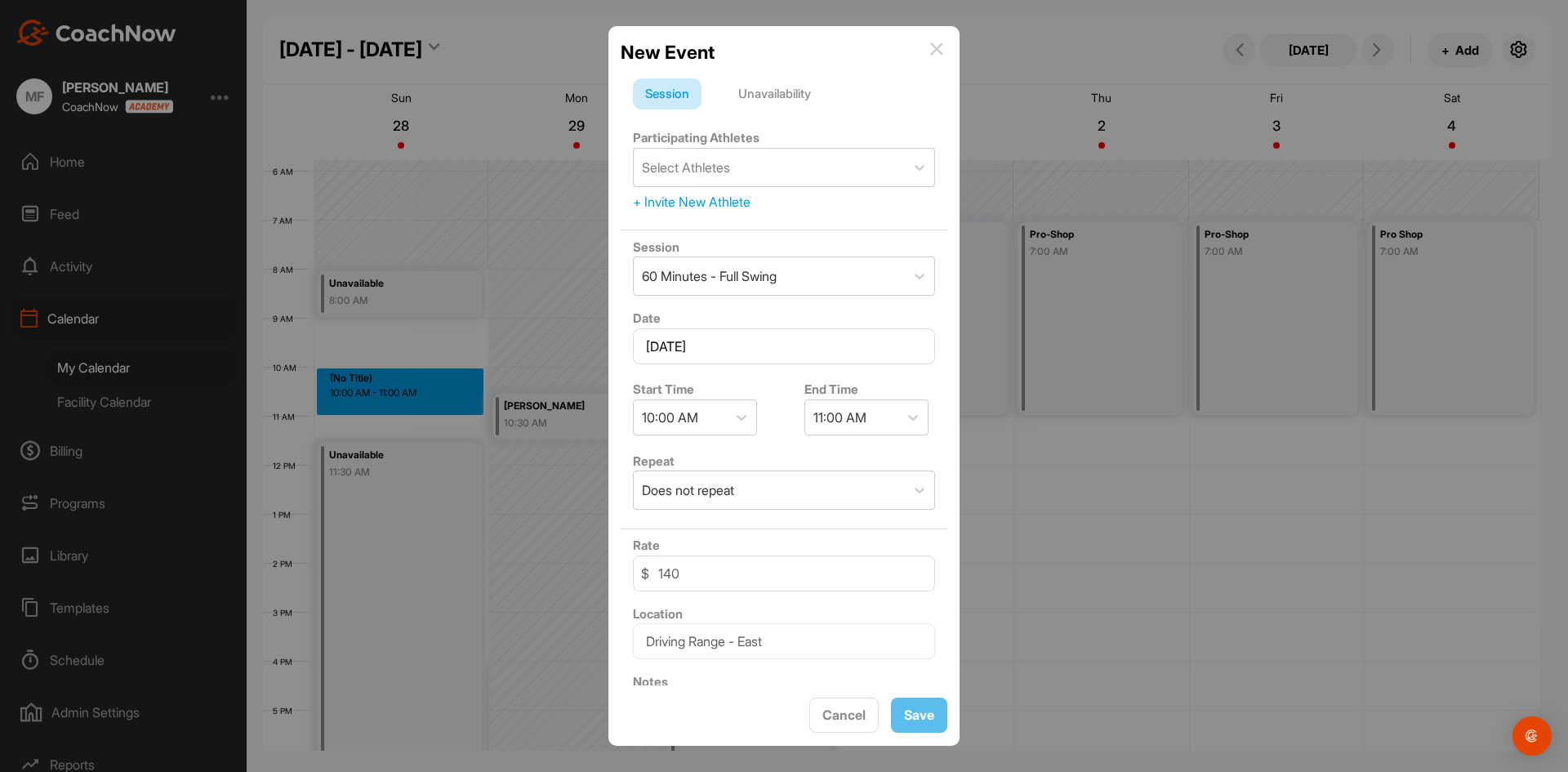
click at [786, 94] on div "Unavailability" at bounding box center [774, 94] width 97 height 31
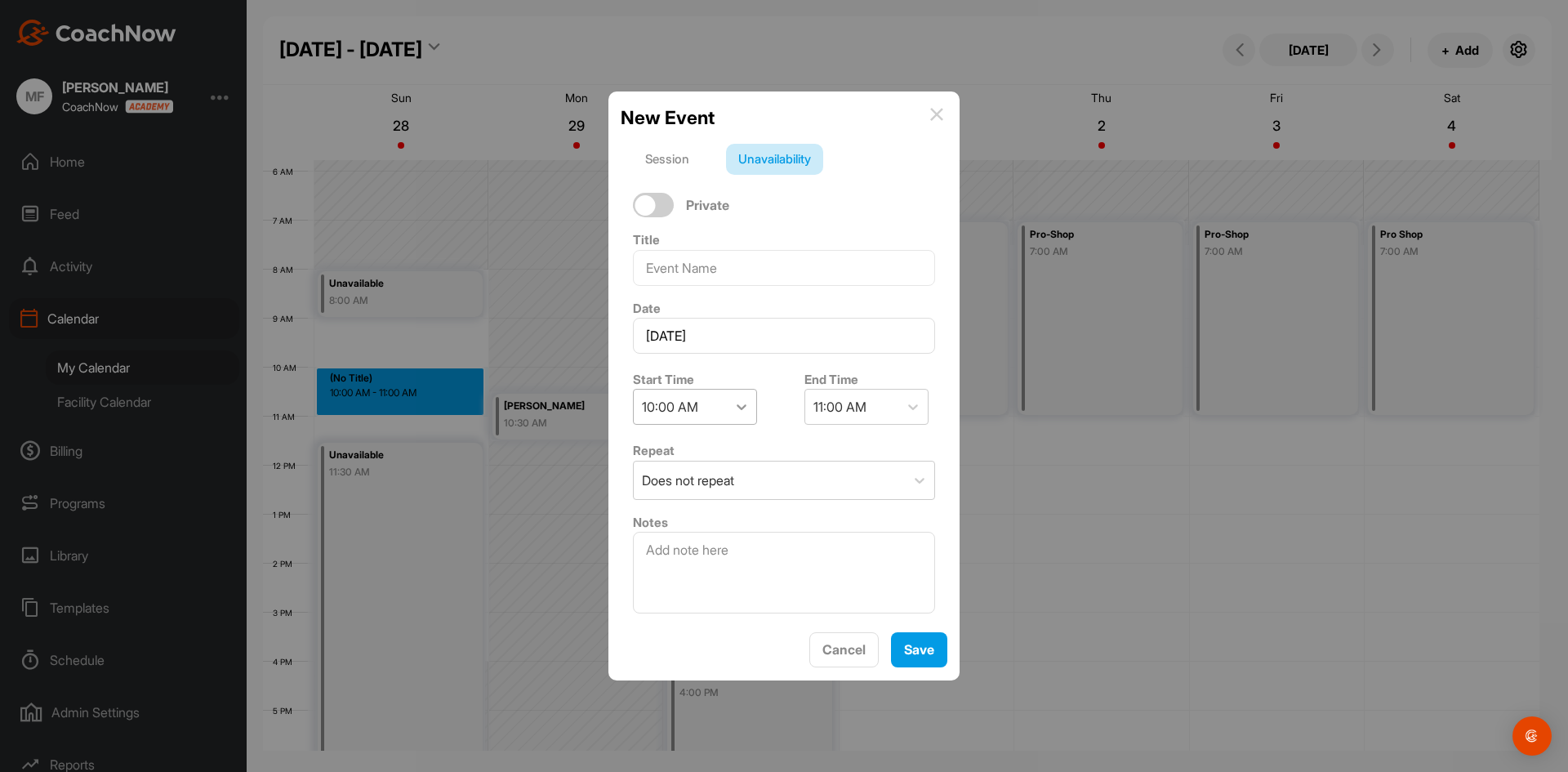
click at [741, 406] on icon at bounding box center [741, 406] width 17 height 17
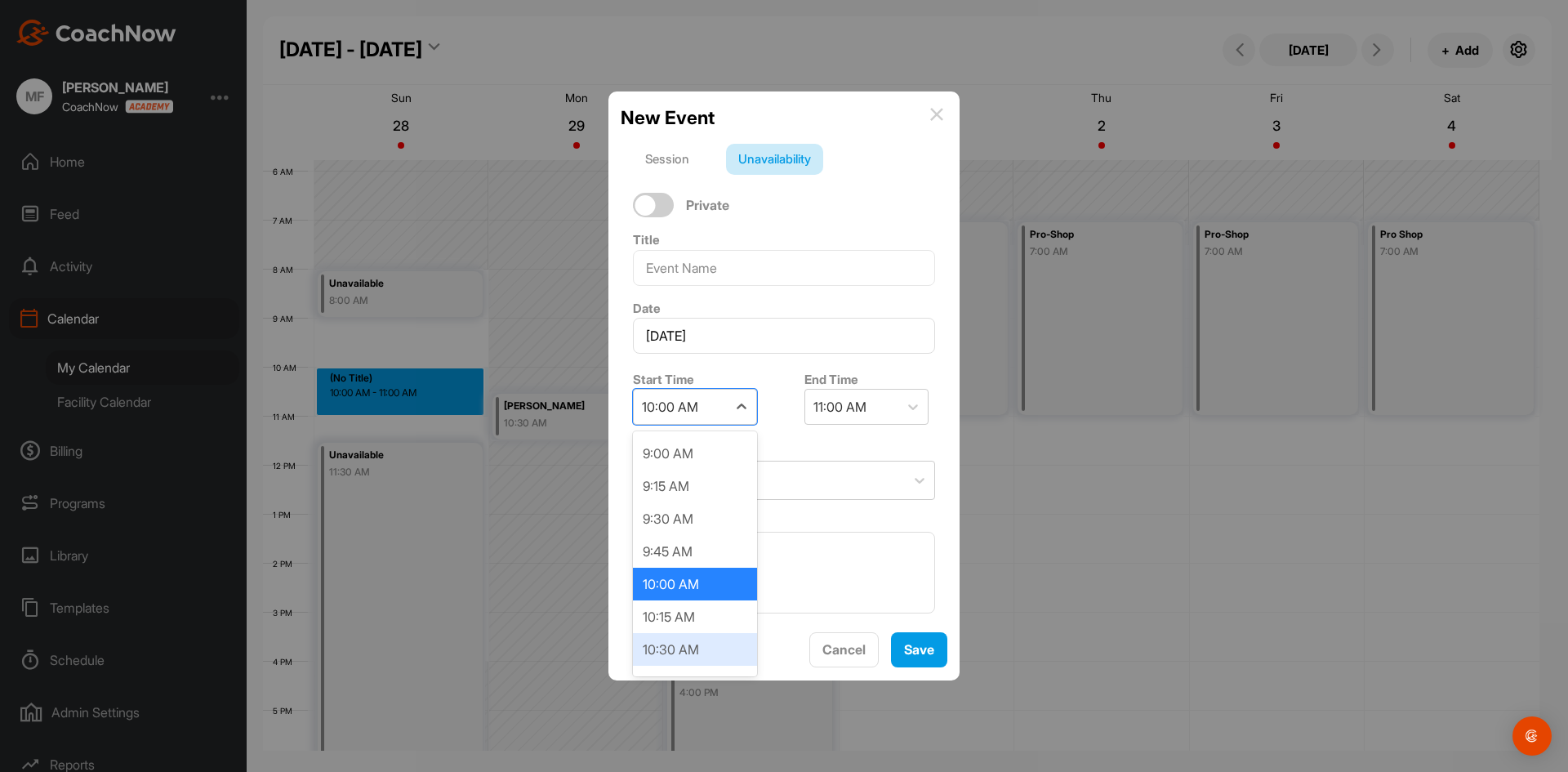
click at [702, 652] on div "10:30 AM" at bounding box center [695, 649] width 124 height 32
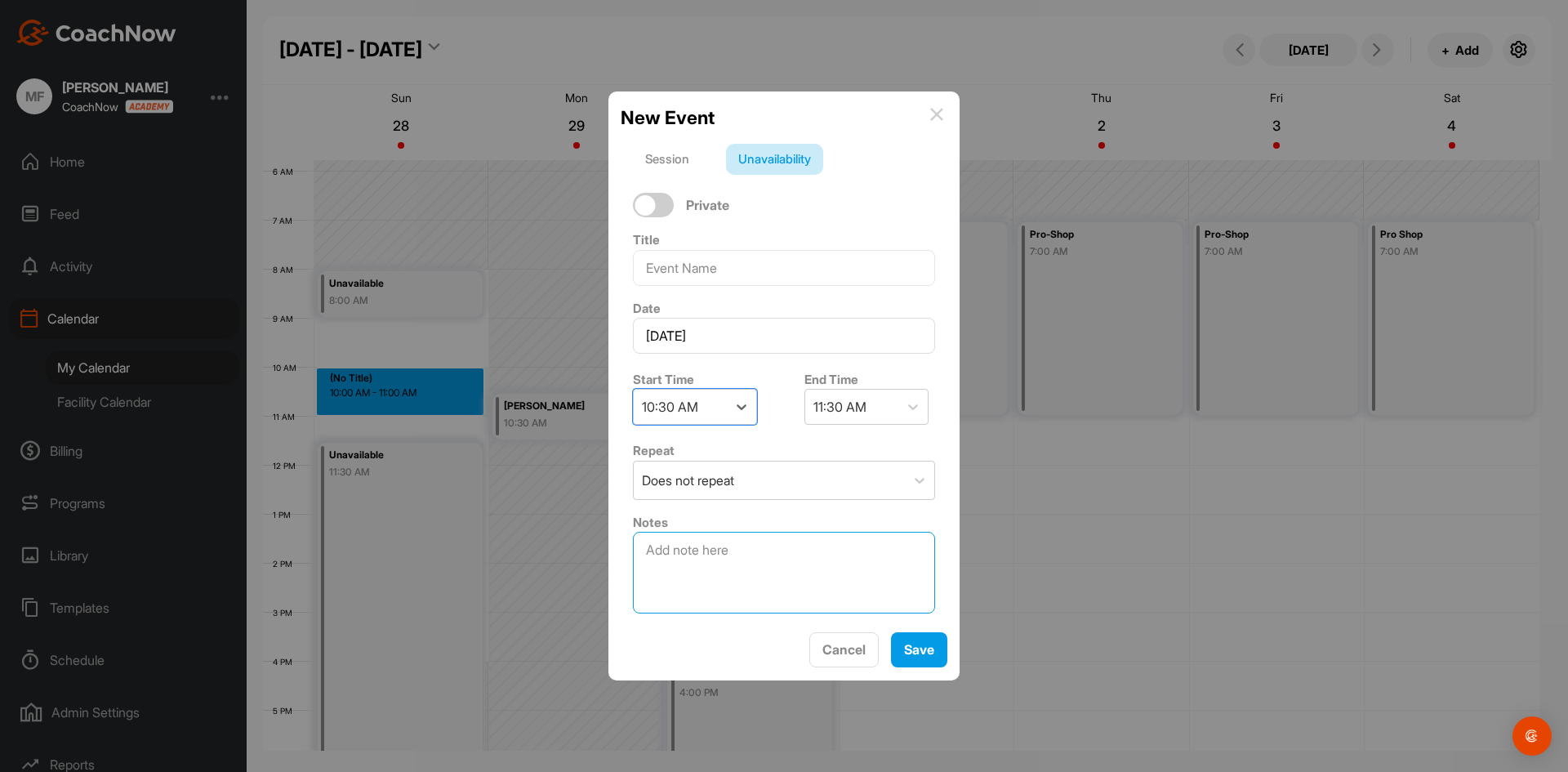
click at [775, 553] on textarea at bounding box center [784, 573] width 303 height 82
type textarea "[PERSON_NAME]"
click at [921, 655] on span "Save" at bounding box center [919, 649] width 31 height 17
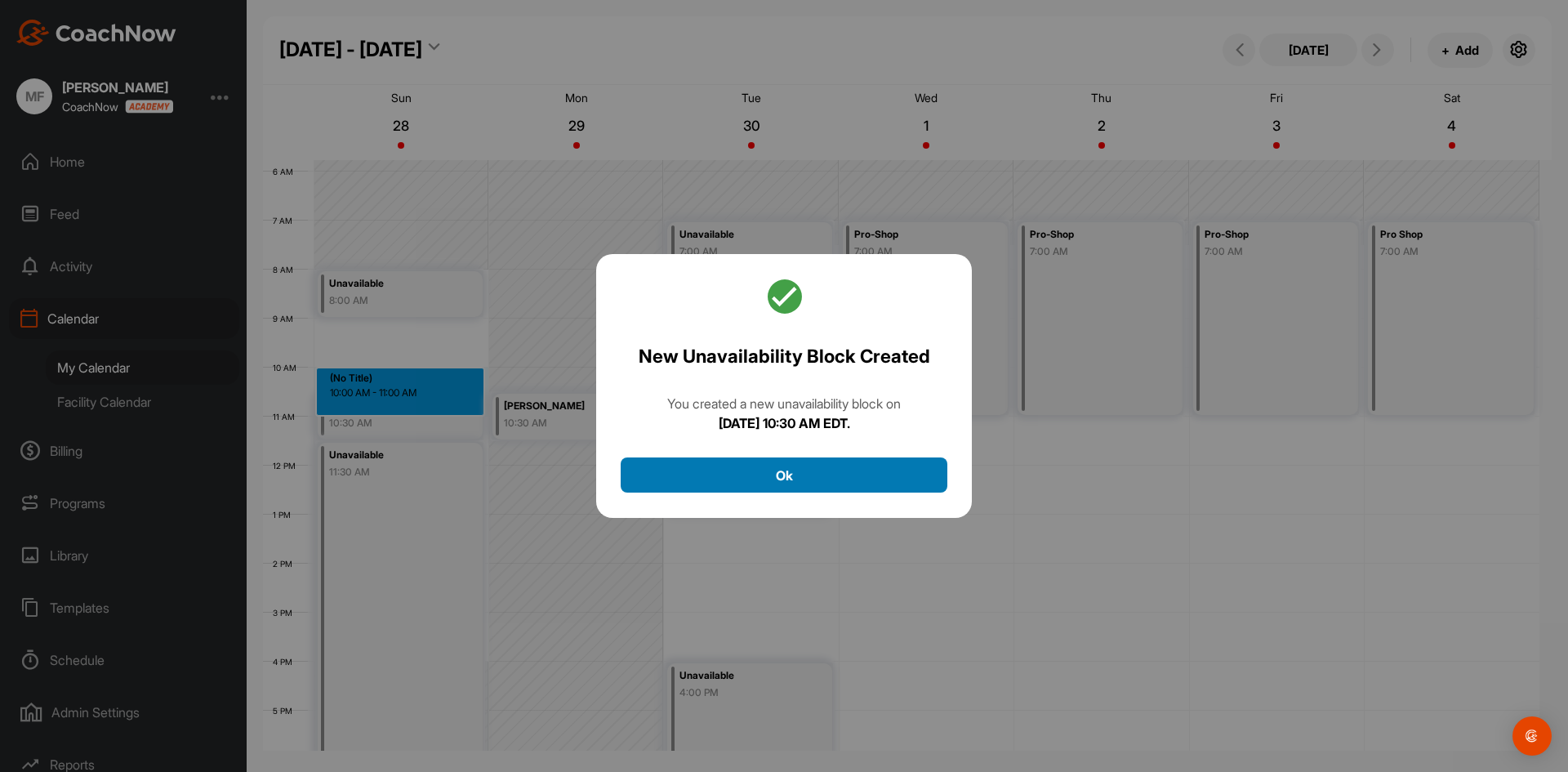
click at [777, 478] on button "Ok" at bounding box center [784, 475] width 327 height 35
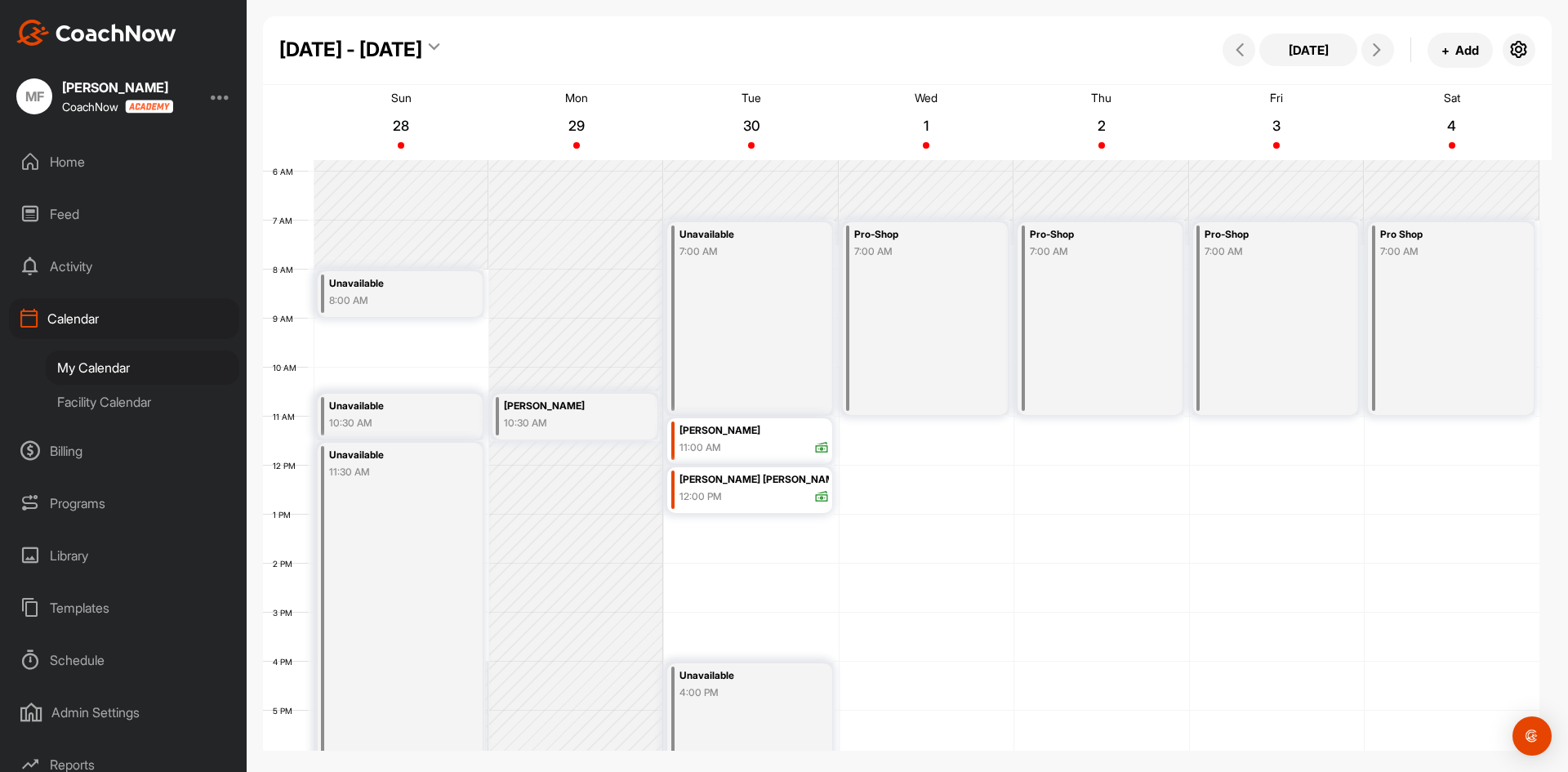
click at [460, 420] on div "Unavailable 10:30 AM" at bounding box center [399, 416] width 165 height 45
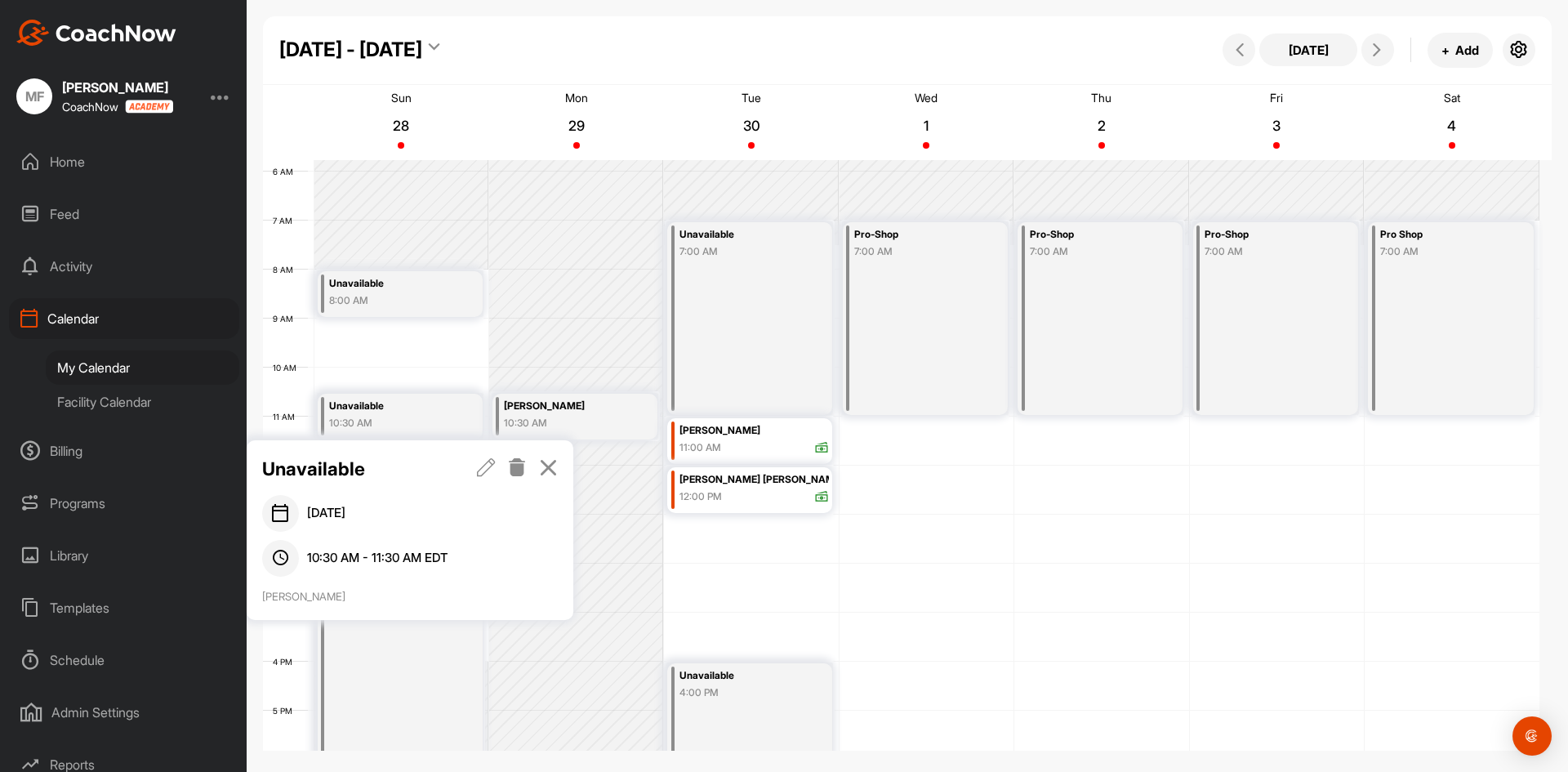
click at [483, 465] on icon at bounding box center [487, 467] width 19 height 18
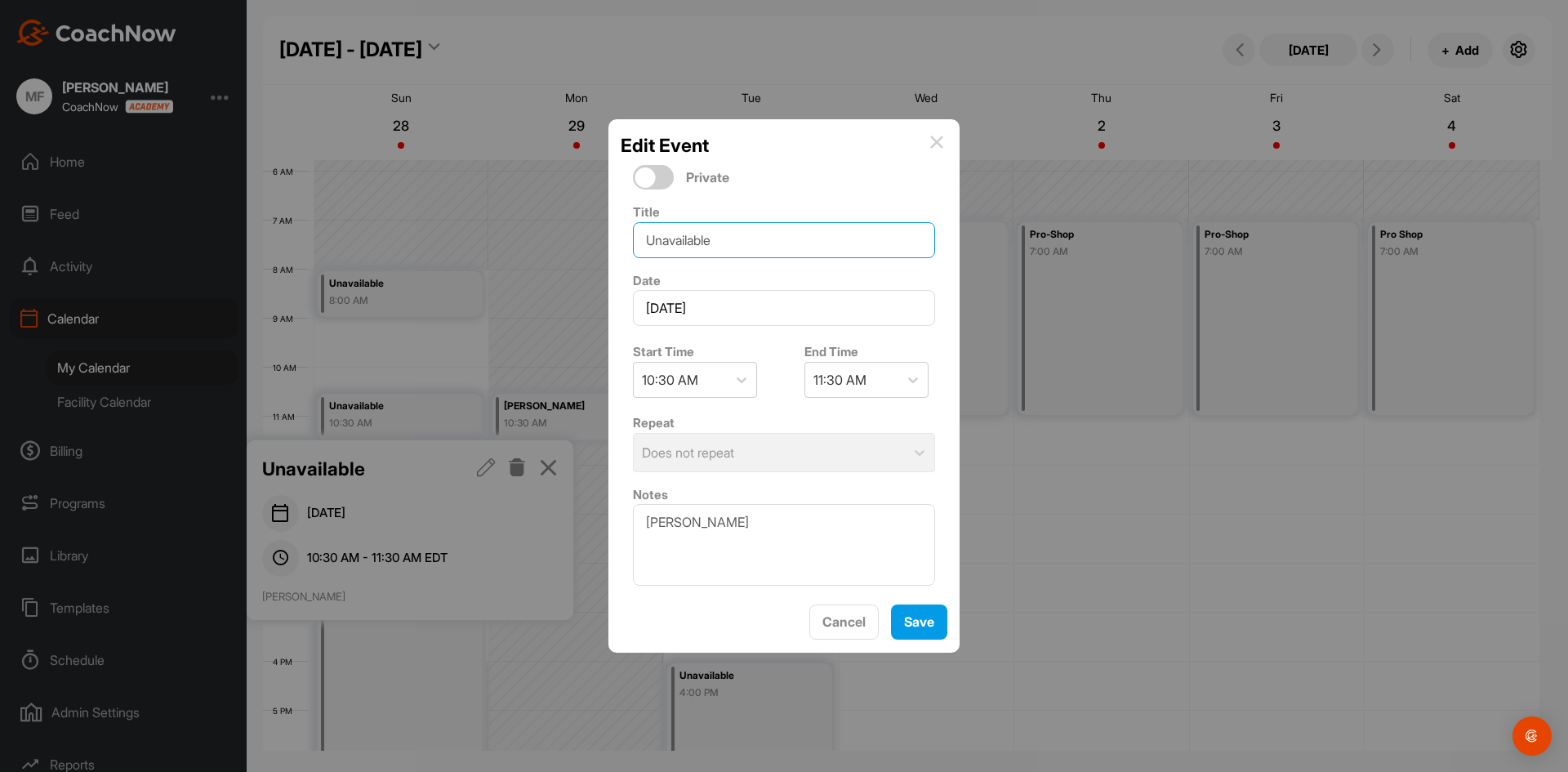
click at [762, 243] on input "Unavailable" at bounding box center [784, 240] width 303 height 36
type input "Unavailable [PERSON_NAME]"
click at [922, 625] on span "Save" at bounding box center [919, 621] width 31 height 17
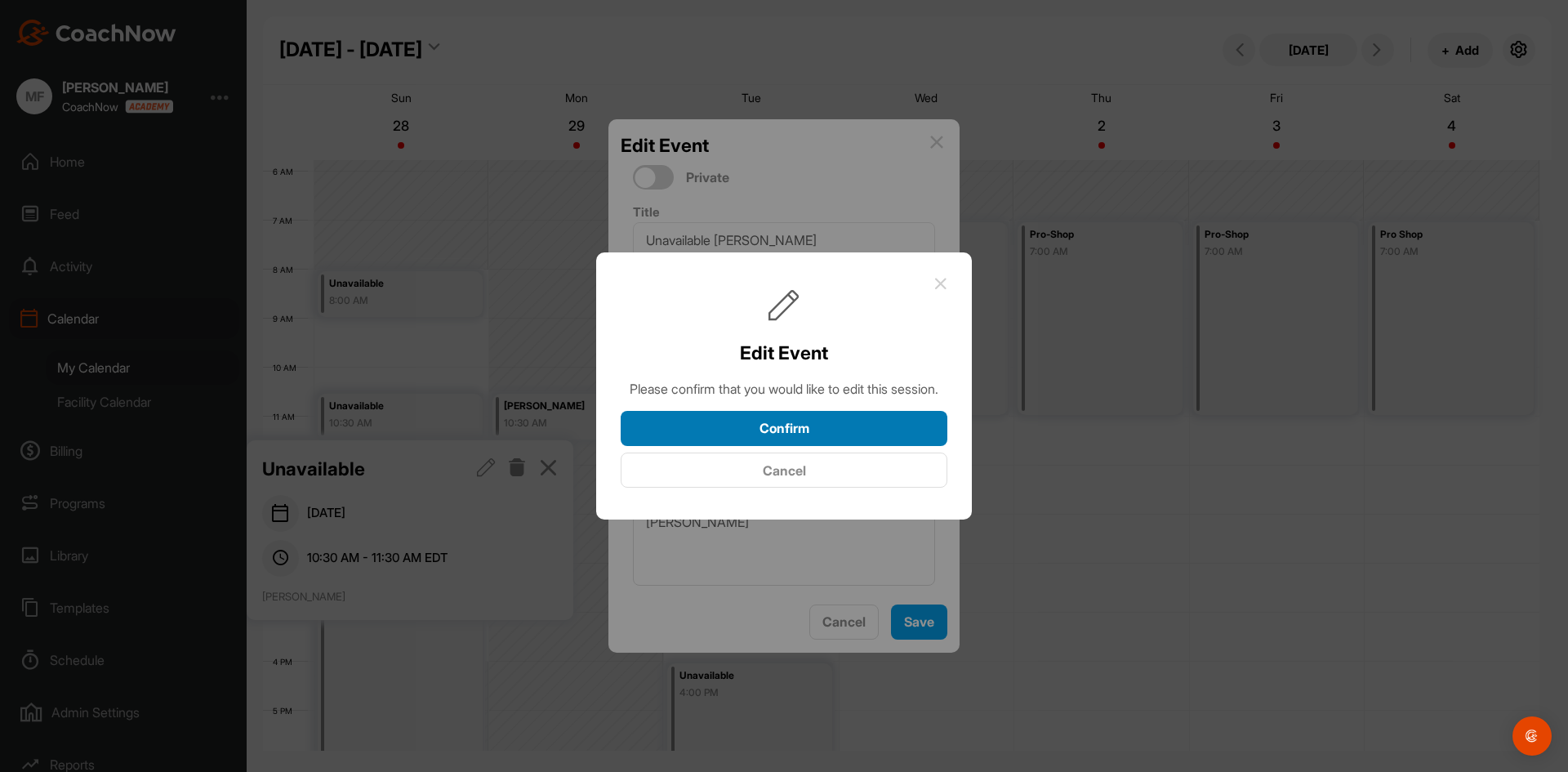
click at [786, 436] on button "Confirm" at bounding box center [784, 428] width 327 height 35
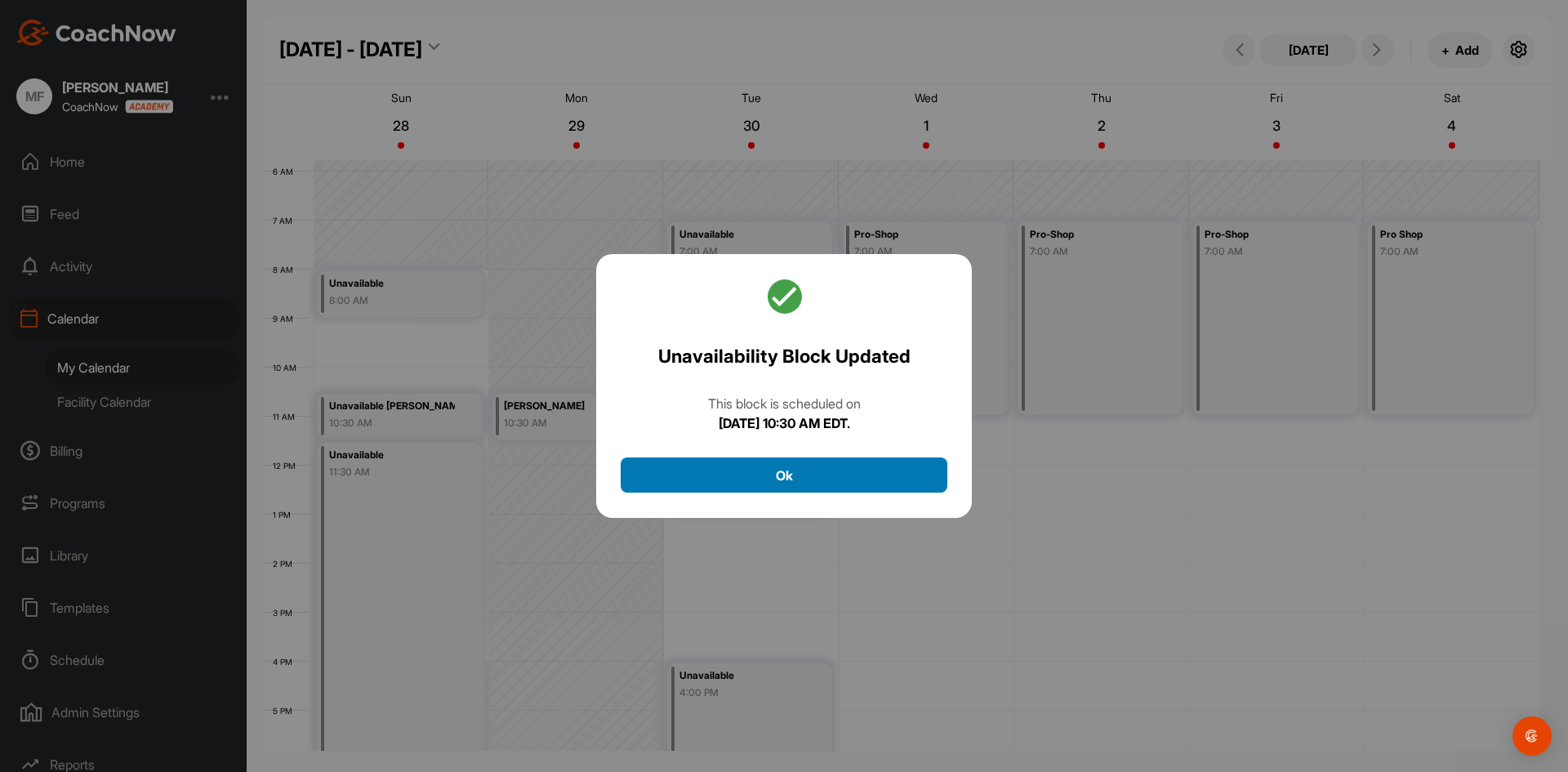
click at [772, 474] on button "Ok" at bounding box center [784, 475] width 327 height 35
